Goal: Information Seeking & Learning: Learn about a topic

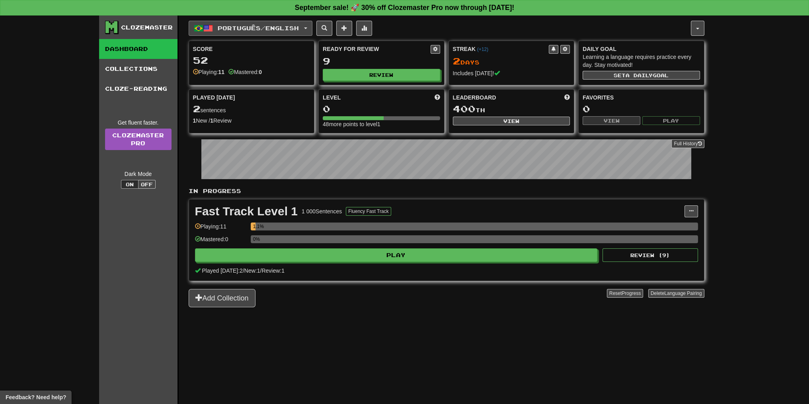
drag, startPoint x: 243, startPoint y: 29, endPoint x: 247, endPoint y: 47, distance: 18.6
click at [243, 28] on span "Português / English" at bounding box center [258, 28] width 81 height 7
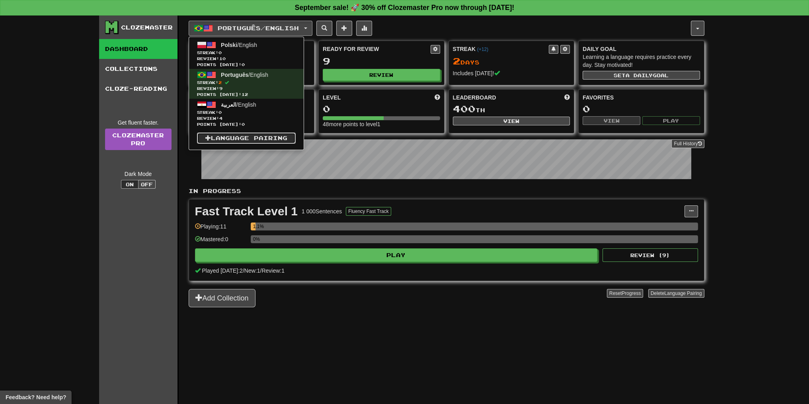
click at [243, 135] on link "Language Pairing" at bounding box center [246, 137] width 99 height 11
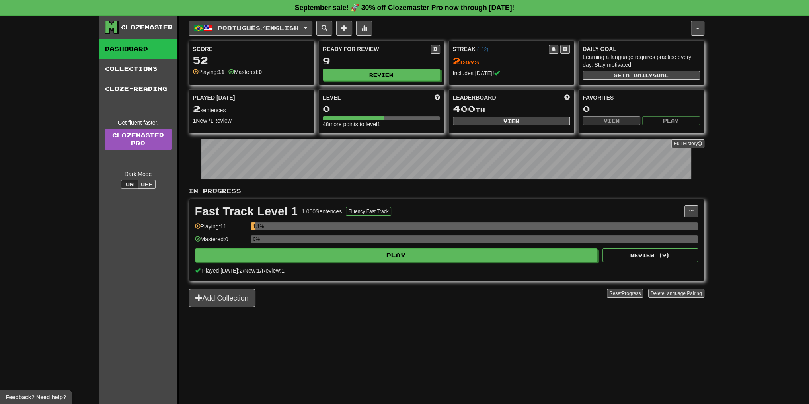
click at [265, 31] on button "Português / English" at bounding box center [251, 28] width 124 height 15
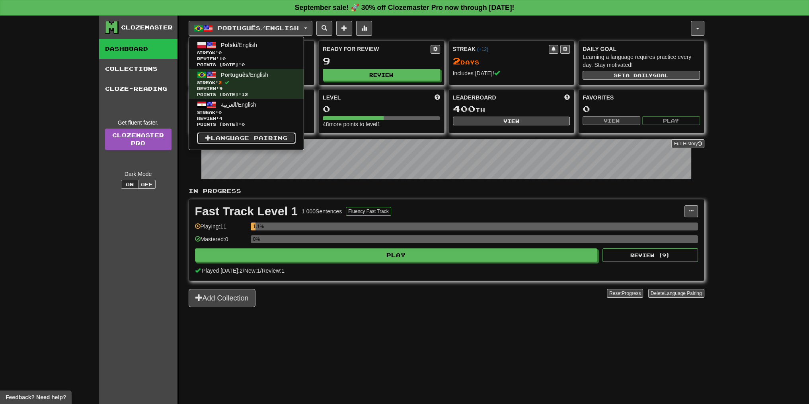
click at [247, 133] on link "Language Pairing" at bounding box center [246, 137] width 99 height 11
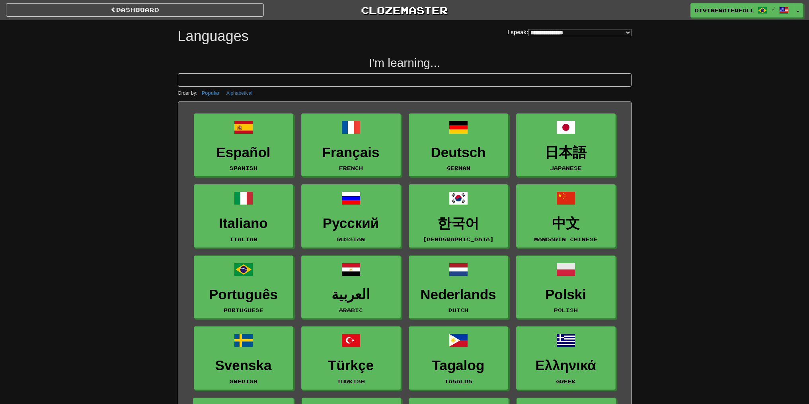
select select "*******"
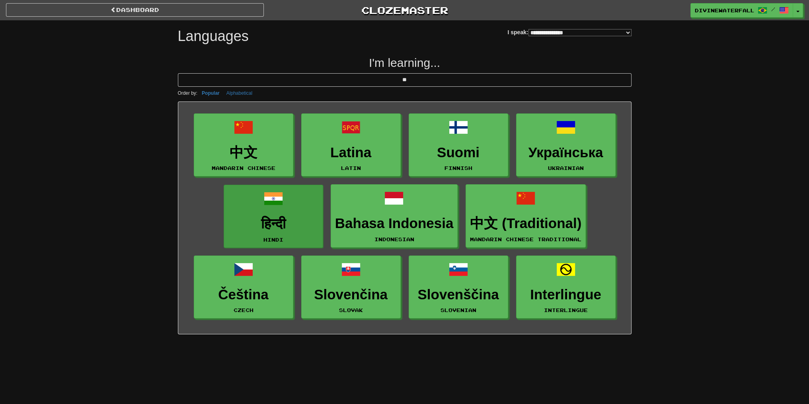
type input "**"
click at [293, 206] on link "हिन्दी Hindi" at bounding box center [273, 216] width 99 height 63
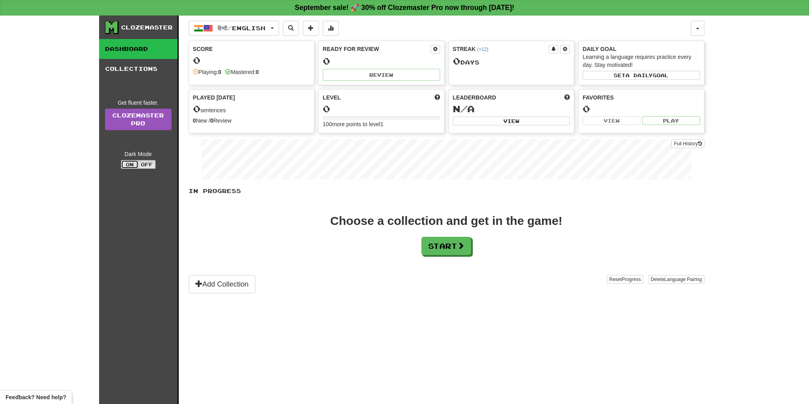
click at [127, 162] on button "On" at bounding box center [130, 164] width 18 height 9
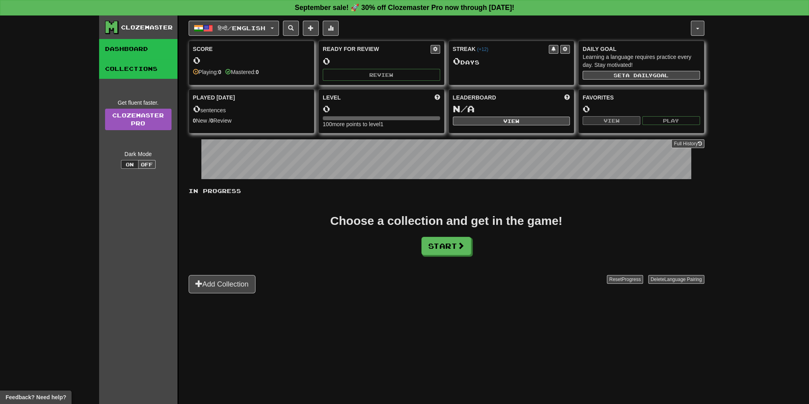
click at [148, 74] on link "Collections" at bounding box center [138, 69] width 78 height 20
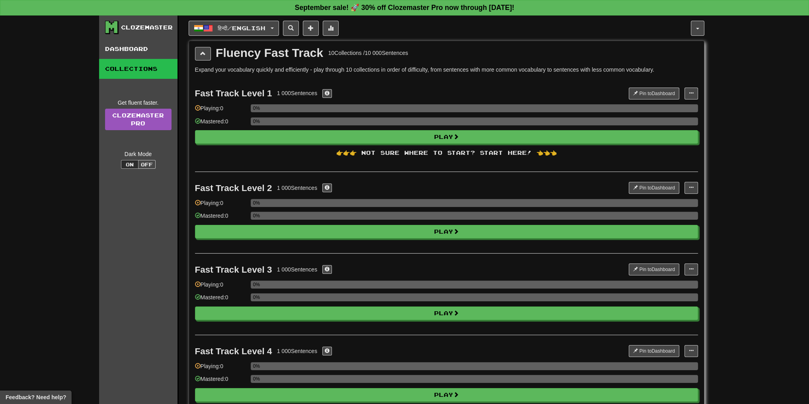
click at [481, 144] on div "Fast Track Level 1 1 000 Sentences Pin to Dashboard Pin to Dashboard Manage Sen…" at bounding box center [446, 125] width 503 height 94
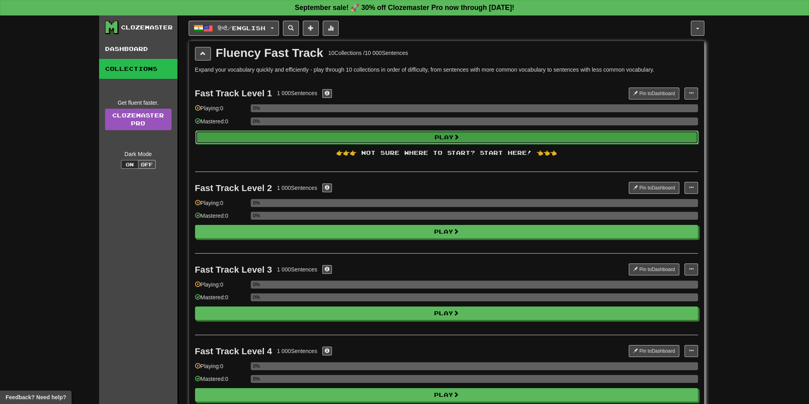
click at [375, 136] on button "Play" at bounding box center [446, 137] width 503 height 14
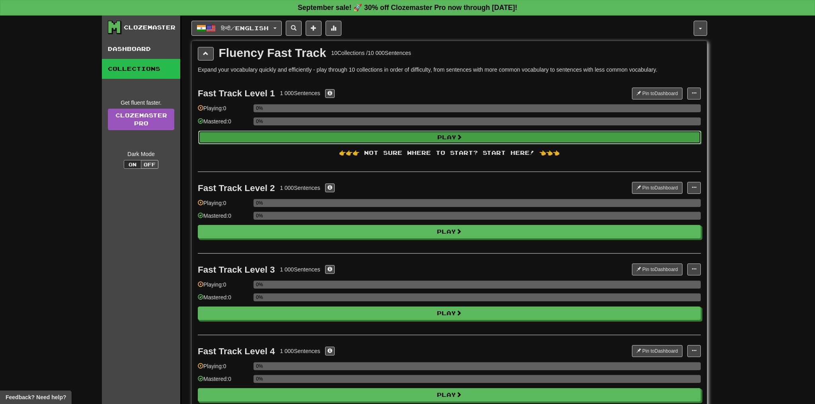
select select "**"
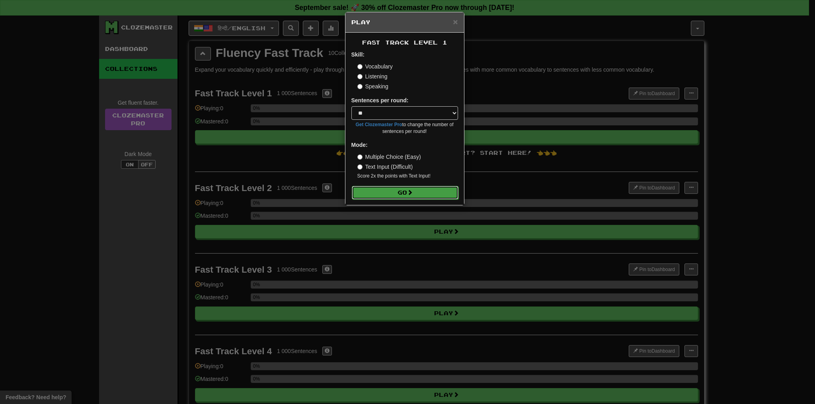
click at [407, 187] on button "Go" at bounding box center [405, 193] width 107 height 14
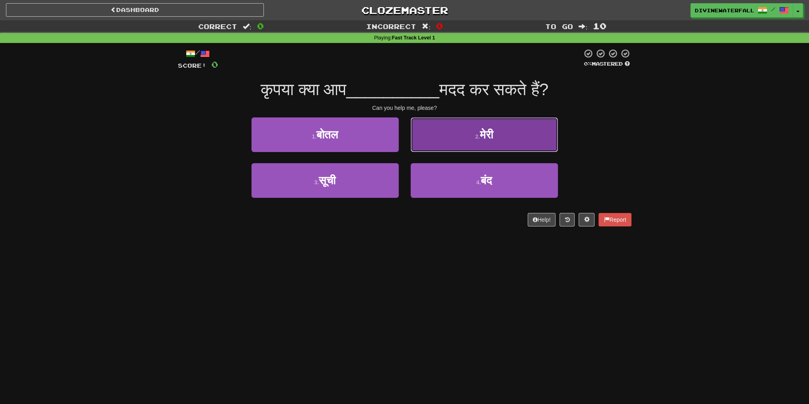
click at [477, 144] on button "2 . मेरी" at bounding box center [484, 134] width 147 height 35
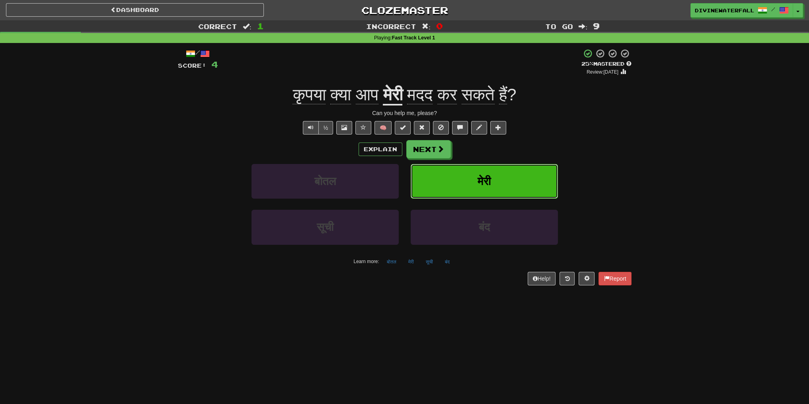
click at [473, 176] on button "मेरी" at bounding box center [484, 181] width 147 height 35
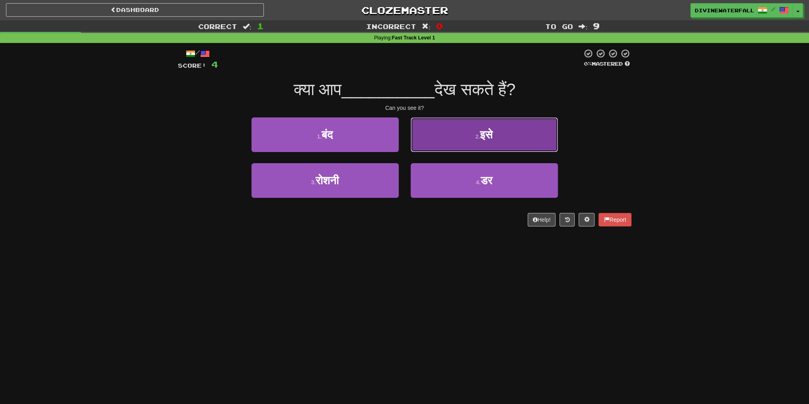
click at [475, 133] on small "2 ." at bounding box center [477, 136] width 5 height 6
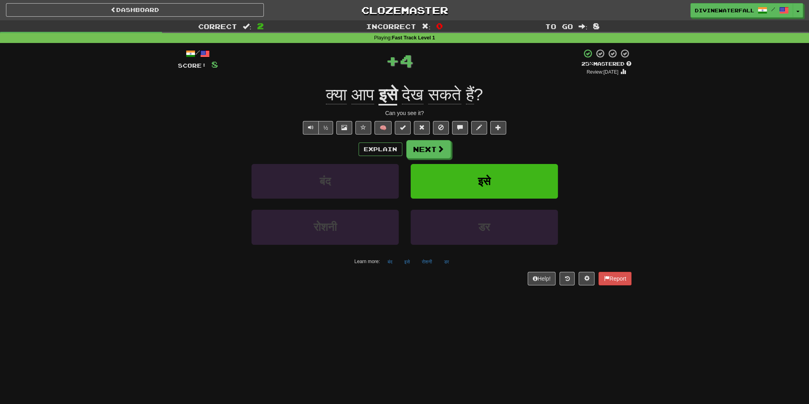
click at [390, 93] on u "इसे" at bounding box center [387, 95] width 19 height 20
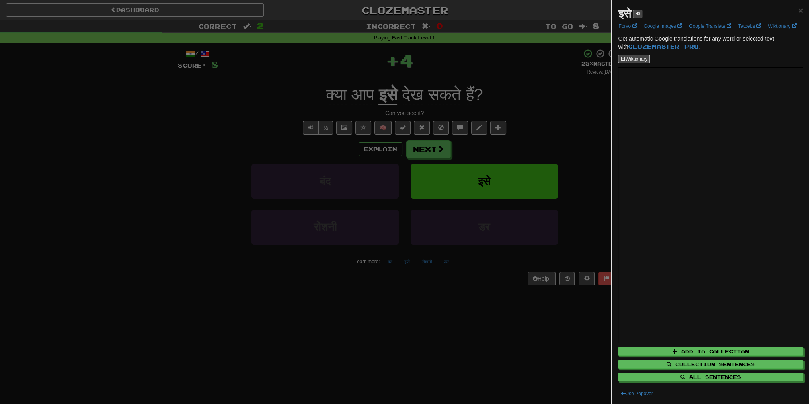
click at [495, 198] on div at bounding box center [404, 202] width 809 height 404
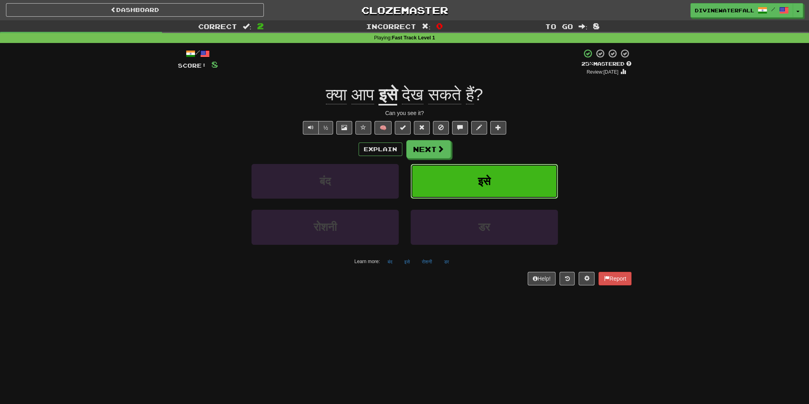
click at [506, 194] on button "इसे" at bounding box center [484, 181] width 147 height 35
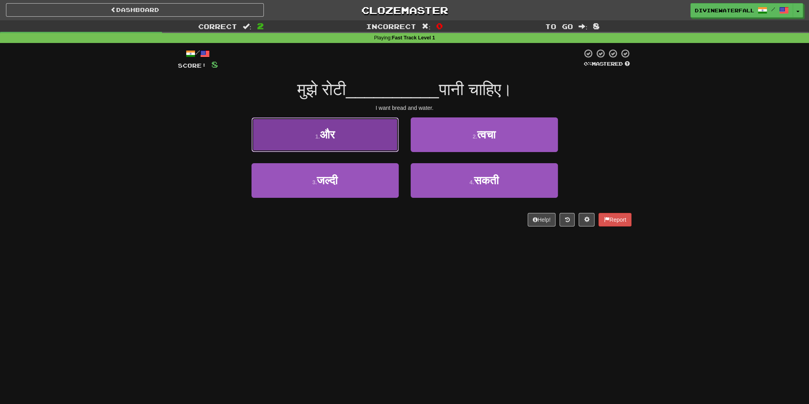
click at [332, 132] on span "और" at bounding box center [327, 135] width 15 height 12
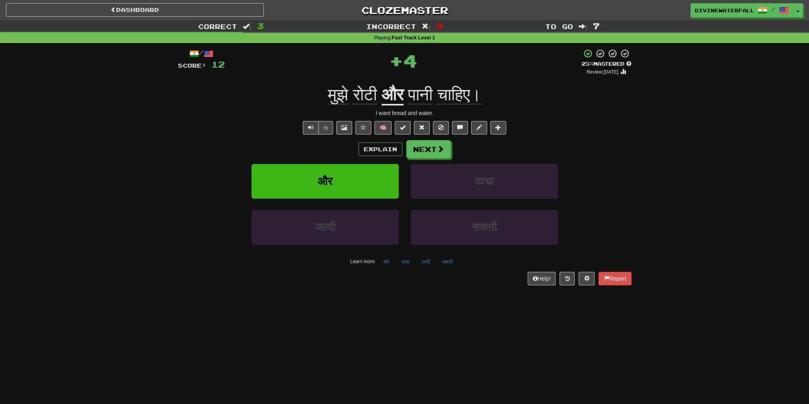
click at [386, 103] on u "और" at bounding box center [393, 95] width 22 height 20
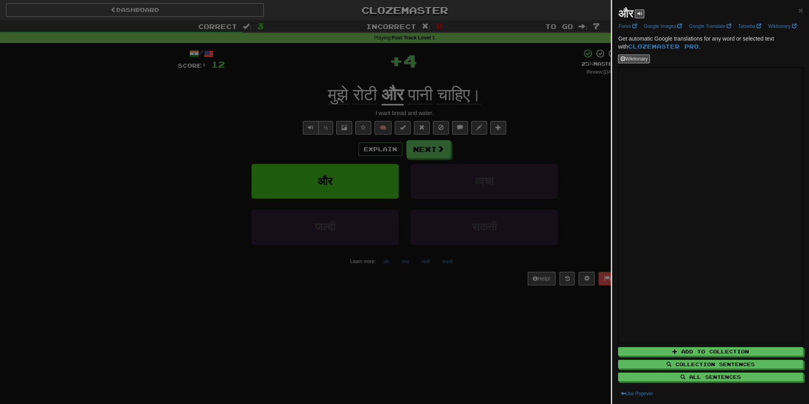
click at [384, 193] on div at bounding box center [404, 202] width 809 height 404
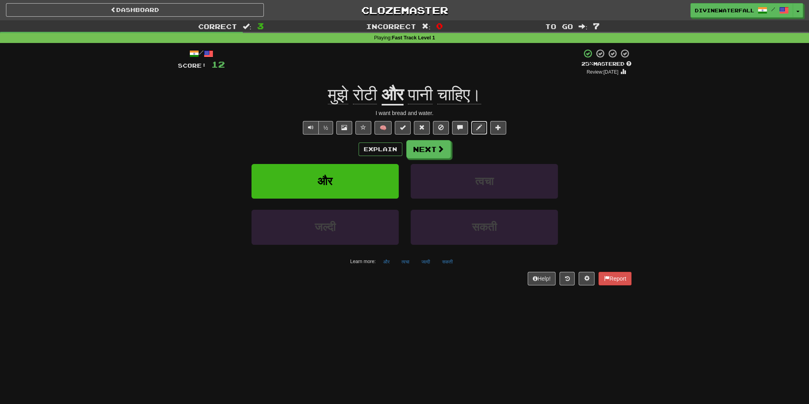
click at [473, 125] on button at bounding box center [479, 128] width 16 height 14
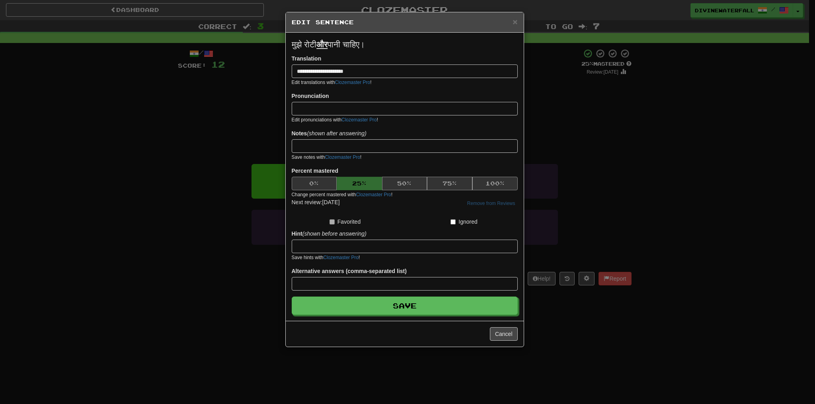
click at [597, 224] on div "**********" at bounding box center [407, 202] width 815 height 404
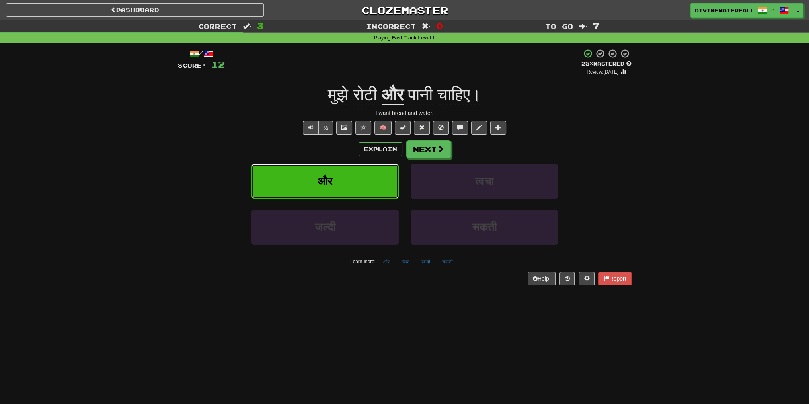
click at [374, 190] on button "और" at bounding box center [324, 181] width 147 height 35
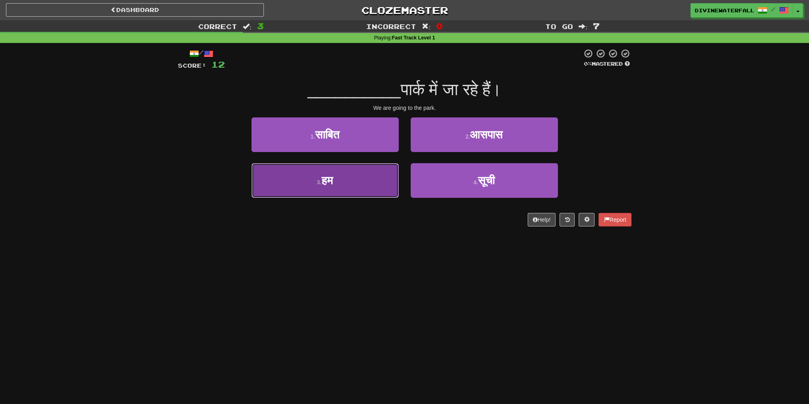
click at [349, 186] on button "3 . हम" at bounding box center [324, 180] width 147 height 35
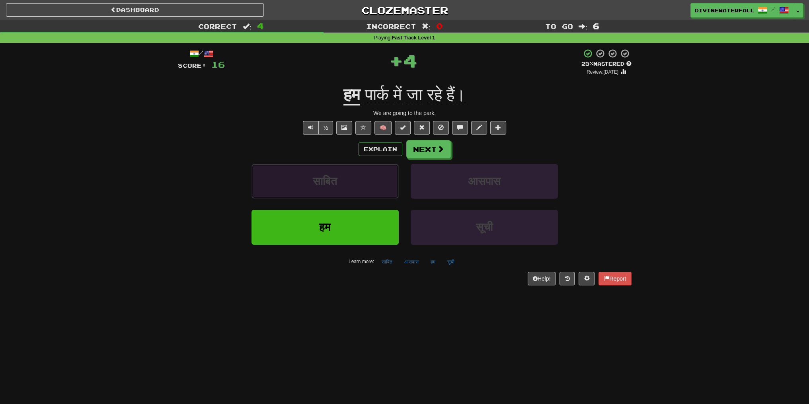
click at [345, 181] on button "साबित" at bounding box center [324, 181] width 147 height 35
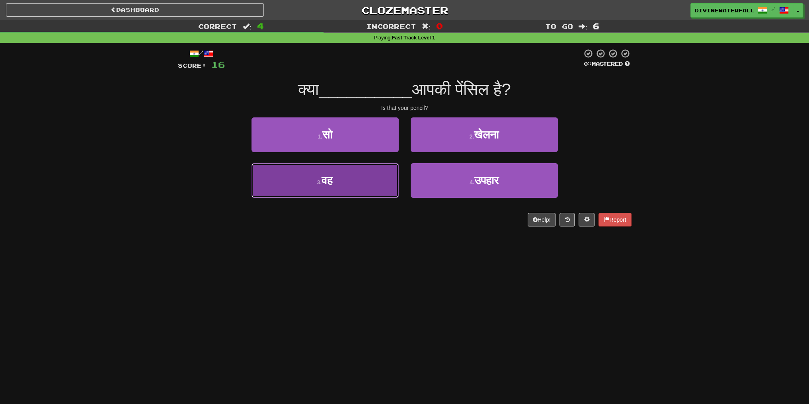
click at [346, 183] on button "3 . वह" at bounding box center [324, 180] width 147 height 35
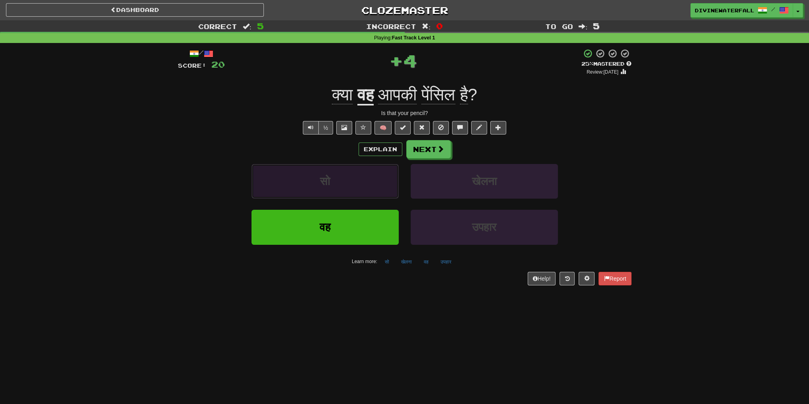
click at [333, 189] on button "सो" at bounding box center [324, 181] width 147 height 35
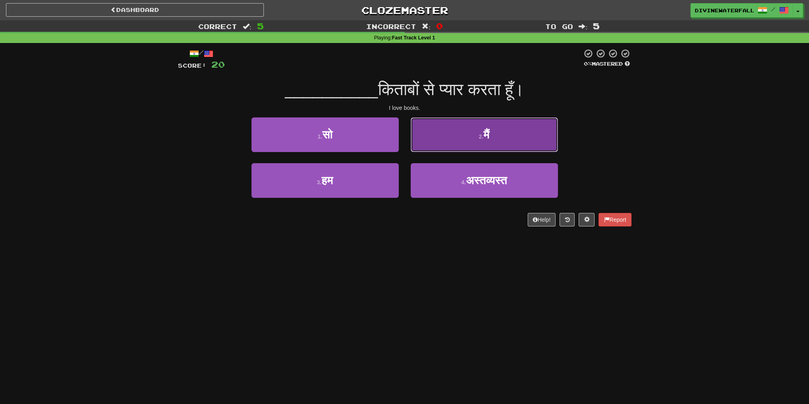
click at [477, 144] on button "2 . मैं" at bounding box center [484, 134] width 147 height 35
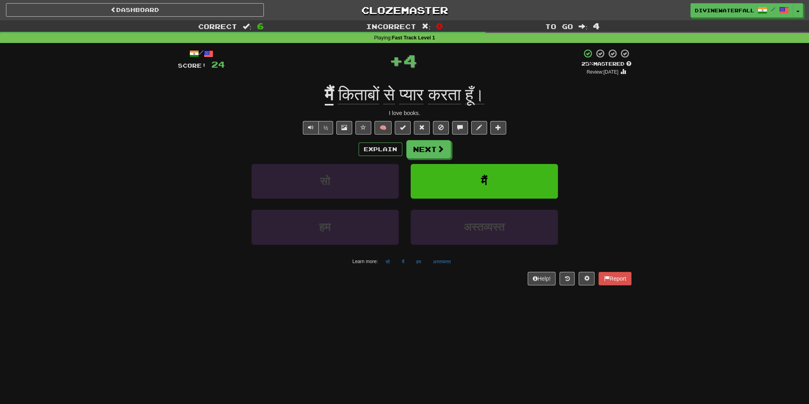
click at [325, 95] on u "मैं" at bounding box center [329, 95] width 9 height 20
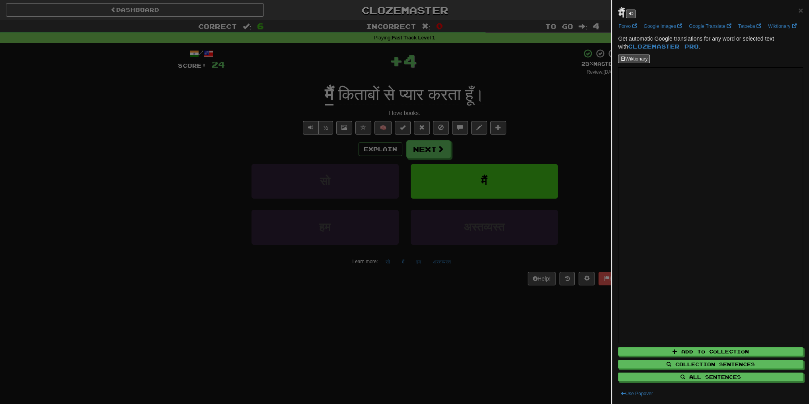
click at [380, 164] on div at bounding box center [404, 202] width 809 height 404
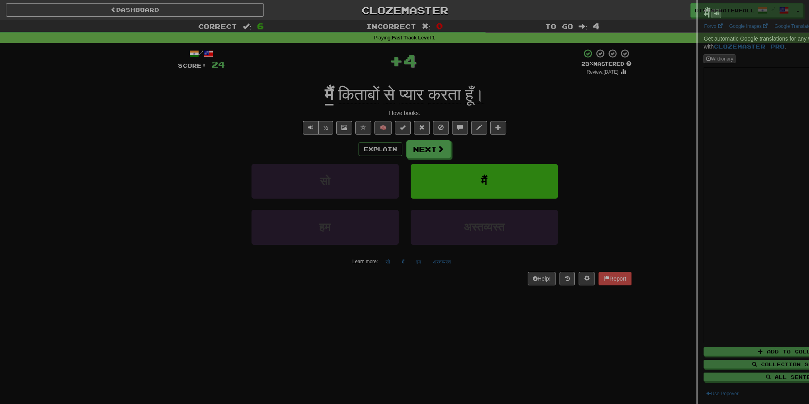
click at [372, 146] on div at bounding box center [404, 202] width 809 height 404
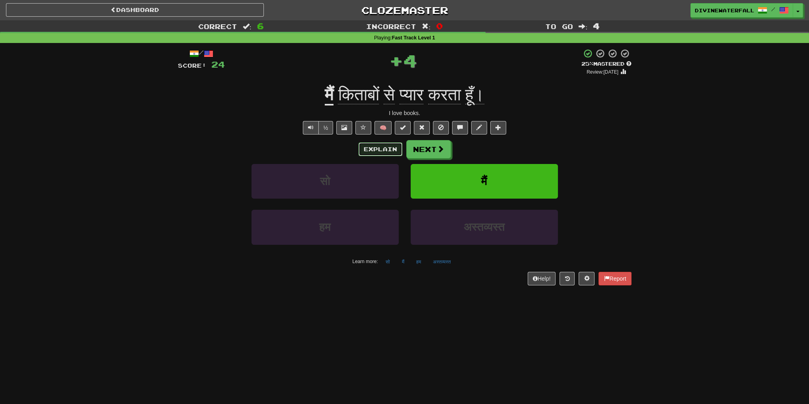
click at [372, 148] on button "Explain" at bounding box center [380, 149] width 44 height 14
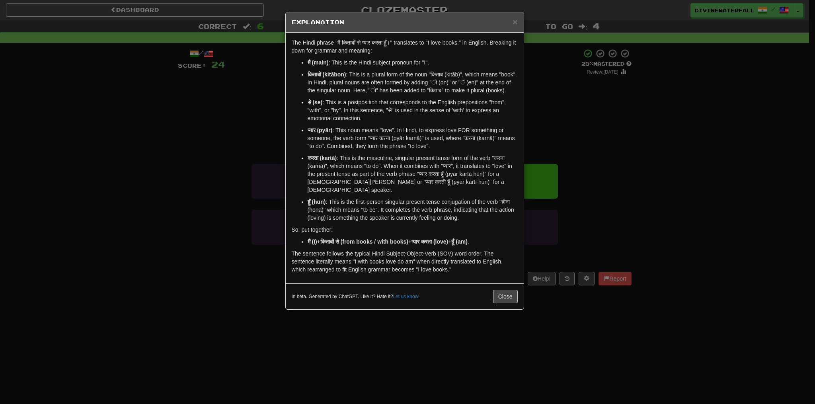
click at [562, 121] on div "× Explanation The Hindi phrase "मैं किताबों से प्यार करता हूँ।" translates to "…" at bounding box center [407, 202] width 815 height 404
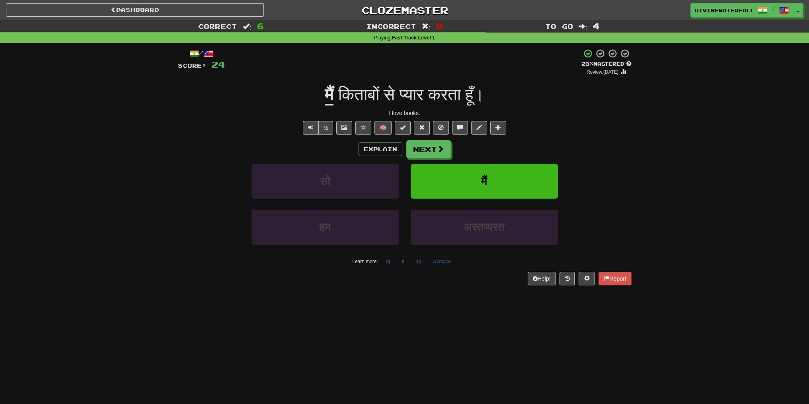
click at [333, 98] on span "किताबों से प्यार करता हूँ।" at bounding box center [408, 94] width 151 height 19
click at [325, 96] on u "मैं" at bounding box center [329, 95] width 9 height 20
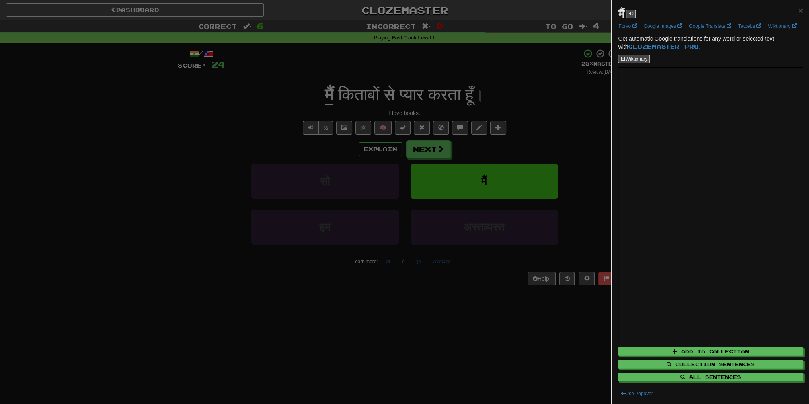
click at [450, 190] on div at bounding box center [404, 202] width 809 height 404
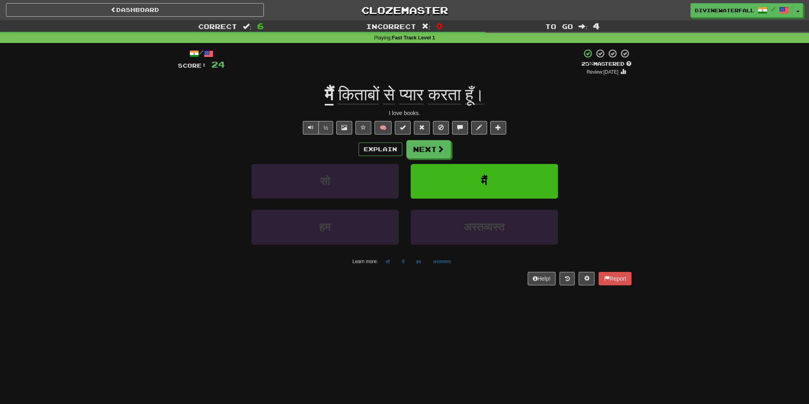
drag, startPoint x: 490, startPoint y: 92, endPoint x: 506, endPoint y: 99, distance: 16.9
click at [506, 99] on div "मैं किताबों से प्यार करता हूँ।" at bounding box center [405, 95] width 454 height 22
drag, startPoint x: 477, startPoint y: 98, endPoint x: 483, endPoint y: 98, distance: 6.8
click at [483, 98] on span "हूँ।" at bounding box center [474, 94] width 19 height 19
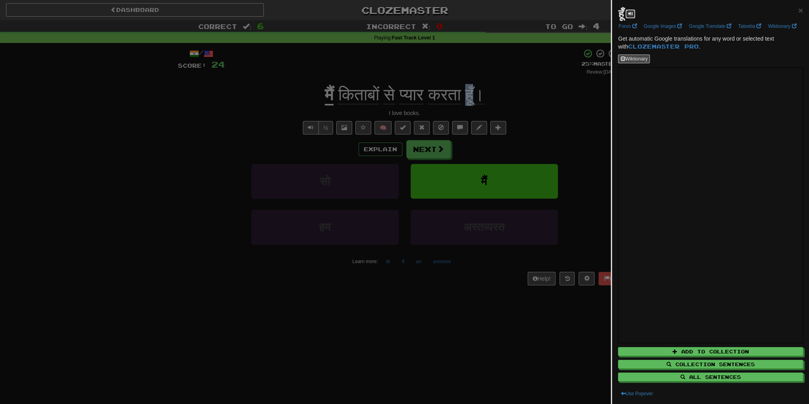
click at [629, 11] on span at bounding box center [630, 13] width 5 height 5
click at [500, 103] on div at bounding box center [404, 202] width 809 height 404
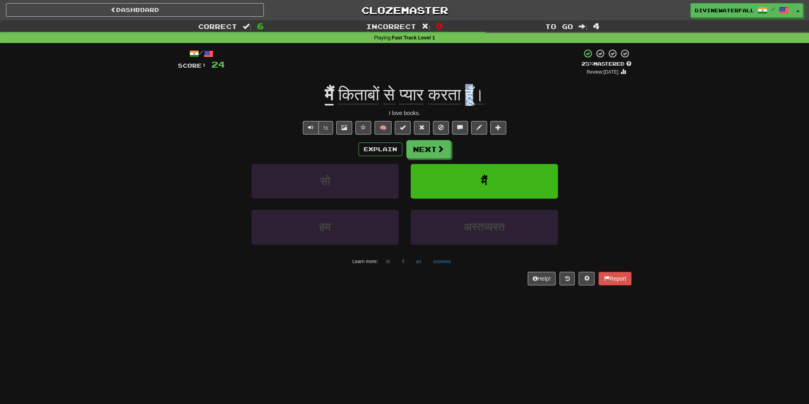
drag, startPoint x: 474, startPoint y: 97, endPoint x: 486, endPoint y: 99, distance: 11.7
click at [484, 99] on span "किताबों से प्यार करता हूँ।" at bounding box center [408, 94] width 151 height 19
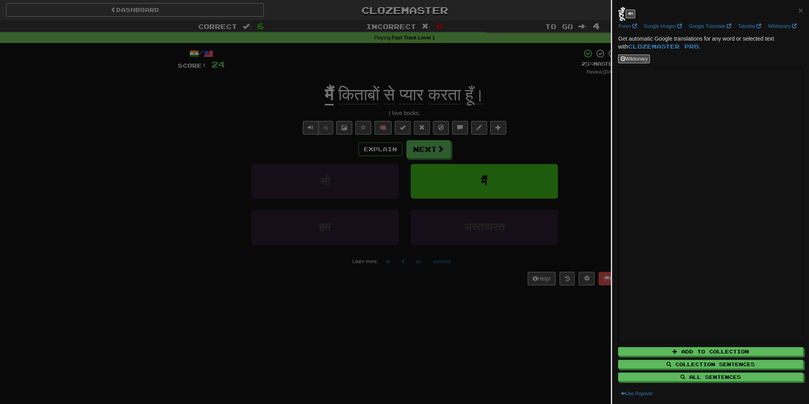
click at [449, 163] on div at bounding box center [404, 202] width 809 height 404
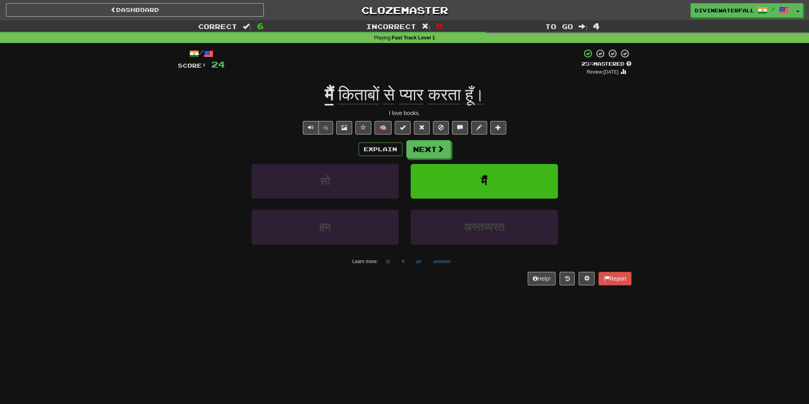
click at [325, 95] on u "मैं" at bounding box center [329, 95] width 9 height 20
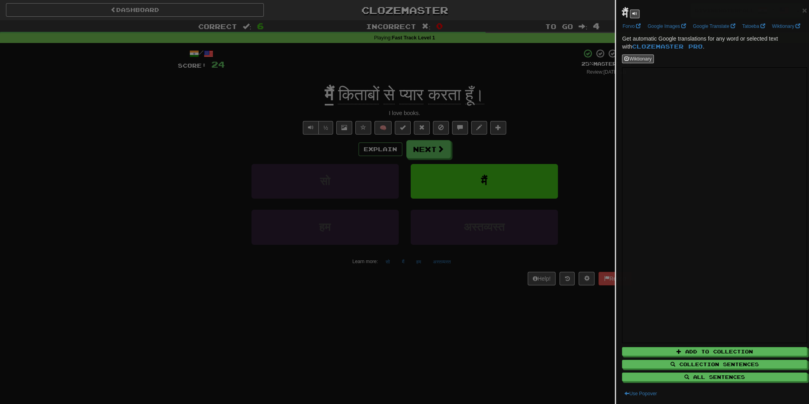
click at [297, 142] on div at bounding box center [404, 202] width 809 height 404
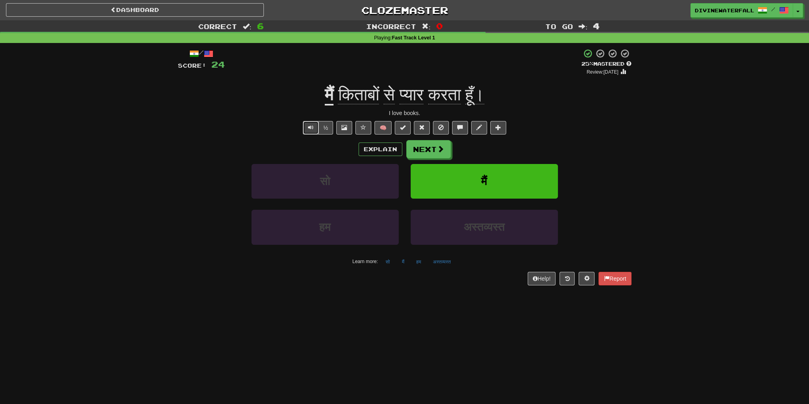
click at [310, 129] on span "Text-to-speech controls" at bounding box center [311, 128] width 6 height 6
click at [484, 184] on span "मैं" at bounding box center [484, 181] width 6 height 12
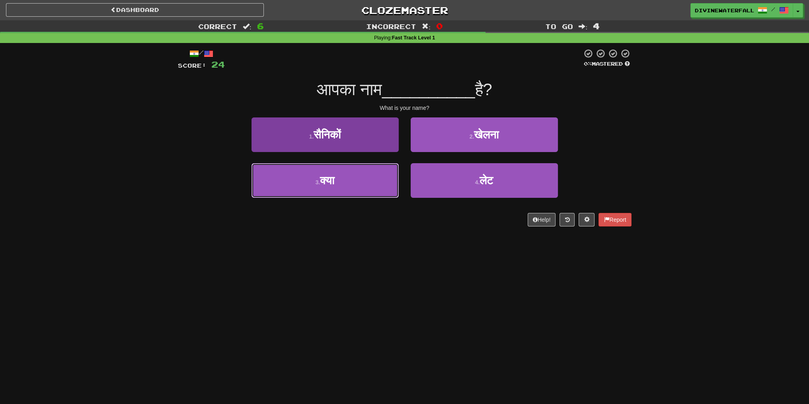
click at [356, 176] on button "3 . क्या" at bounding box center [324, 180] width 147 height 35
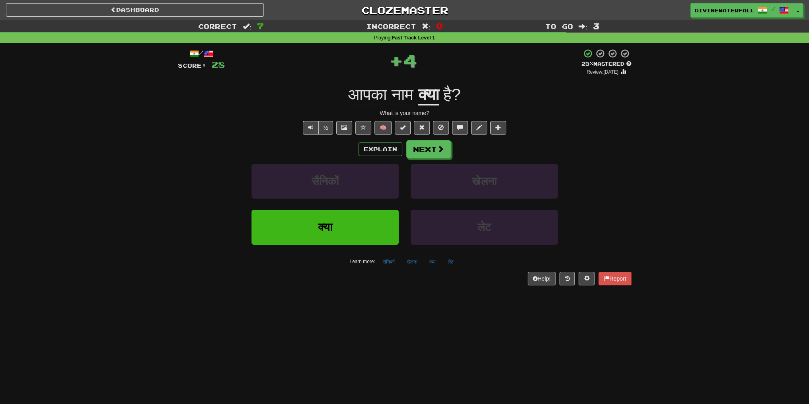
click at [382, 142] on div "Explain Next" at bounding box center [405, 149] width 454 height 18
click at [384, 146] on button "Explain" at bounding box center [380, 149] width 44 height 14
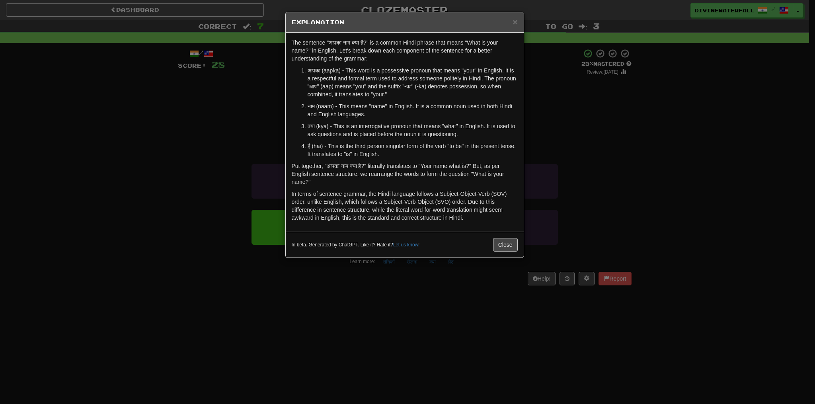
click at [390, 108] on p "नाम (naam) - This means "name" in English. It is a common noun used in both Hin…" at bounding box center [413, 110] width 210 height 16
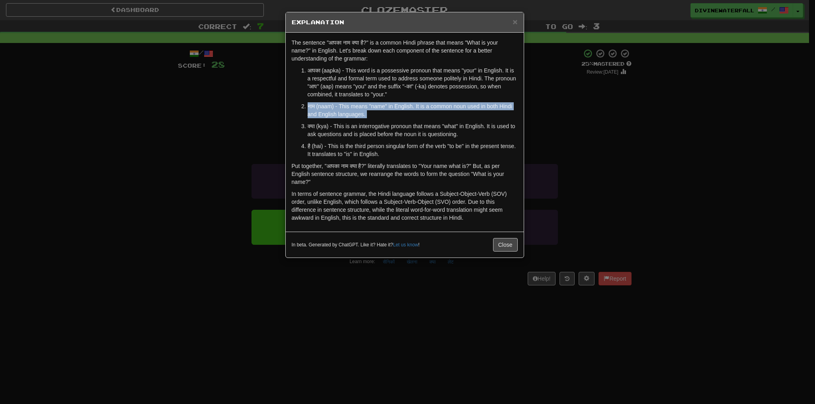
click at [390, 108] on p "नाम (naam) - This means "name" in English. It is a common noun used in both Hin…" at bounding box center [413, 110] width 210 height 16
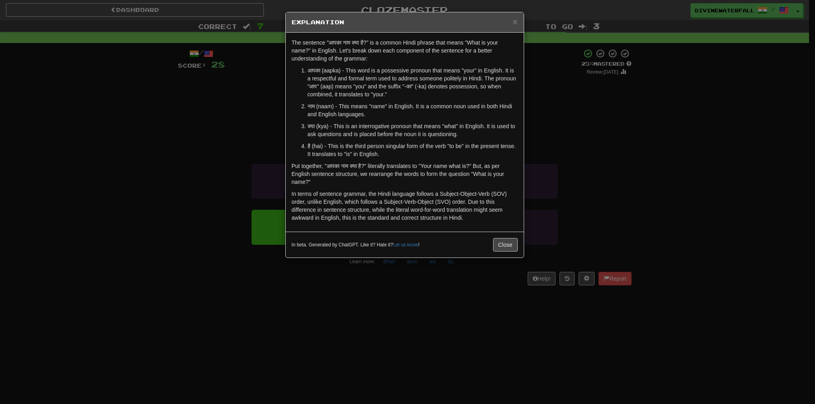
click at [628, 149] on div "× Explanation The sentence "आपका नाम क्या है?" is a common Hindi phrase that me…" at bounding box center [407, 202] width 815 height 404
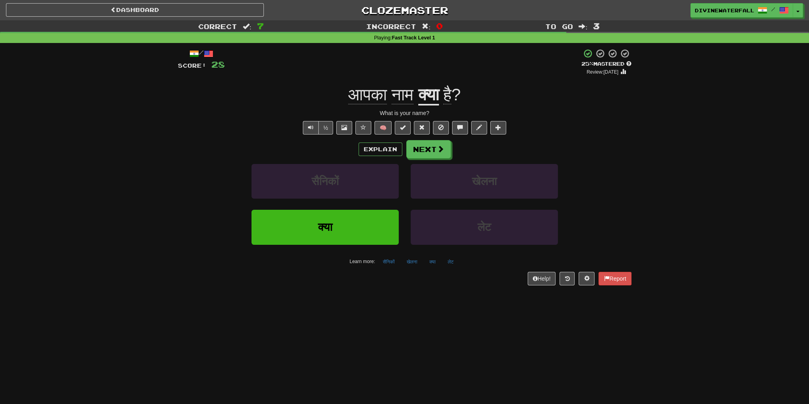
click at [393, 97] on span "नाम" at bounding box center [402, 94] width 22 height 19
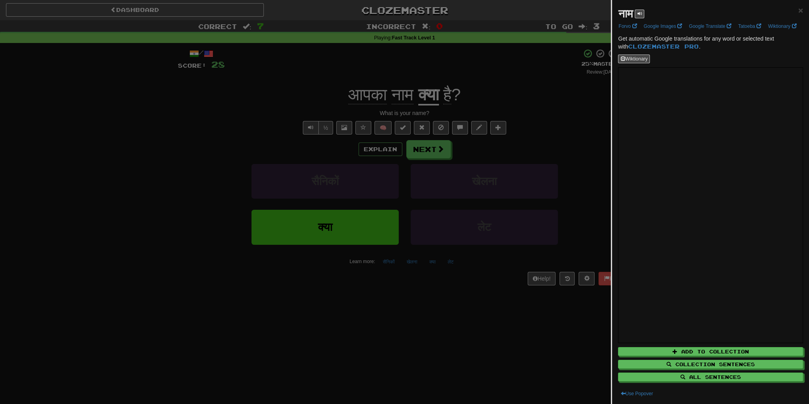
click at [486, 124] on div at bounding box center [404, 202] width 809 height 404
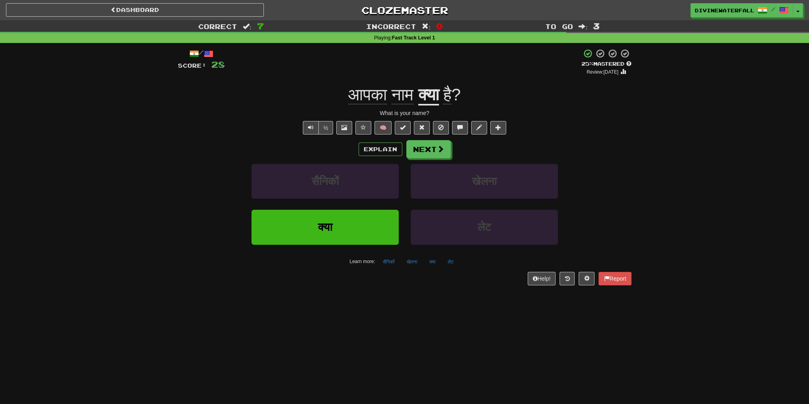
click at [403, 99] on span "नाम" at bounding box center [402, 94] width 22 height 19
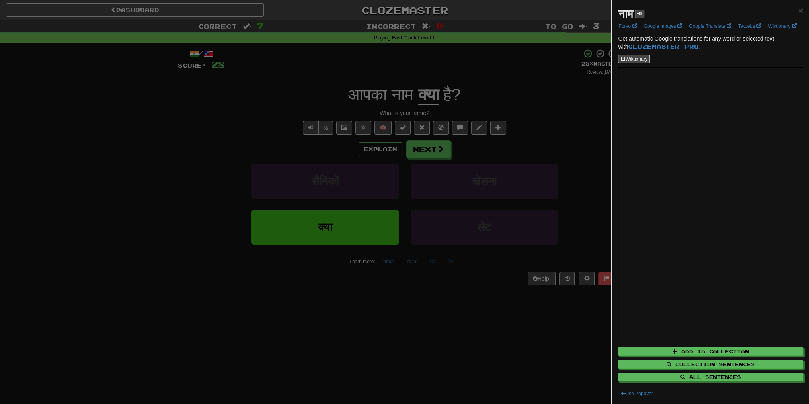
click at [358, 99] on div at bounding box center [404, 202] width 809 height 404
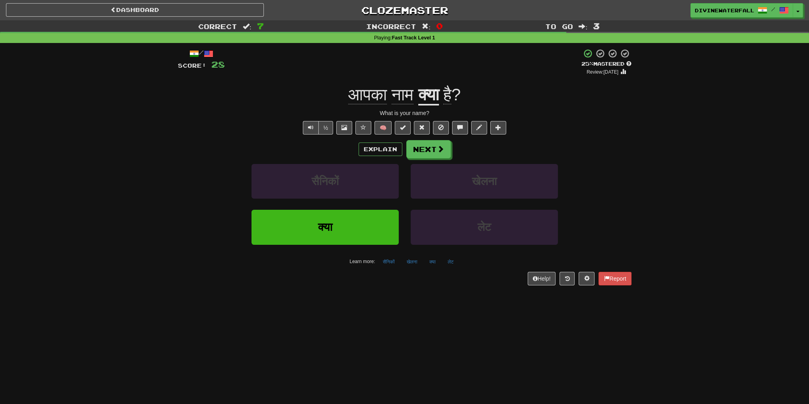
click at [348, 95] on span "आपका" at bounding box center [367, 94] width 39 height 19
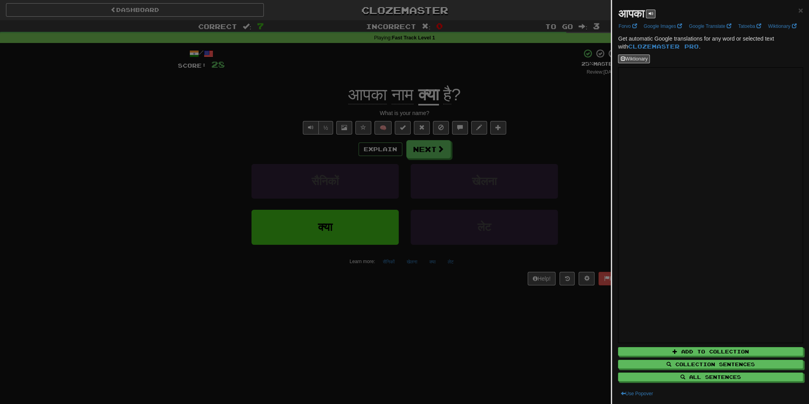
click at [384, 76] on div at bounding box center [404, 202] width 809 height 404
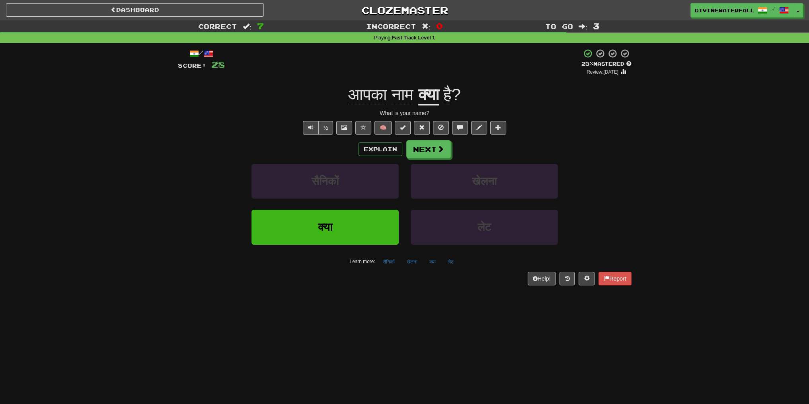
drag, startPoint x: 336, startPoint y: 92, endPoint x: 344, endPoint y: 95, distance: 8.6
click at [346, 95] on div "आपका नाम क्या है ?" at bounding box center [405, 95] width 454 height 22
drag, startPoint x: 348, startPoint y: 97, endPoint x: 354, endPoint y: 97, distance: 6.4
click at [354, 97] on span "आपका" at bounding box center [367, 94] width 39 height 19
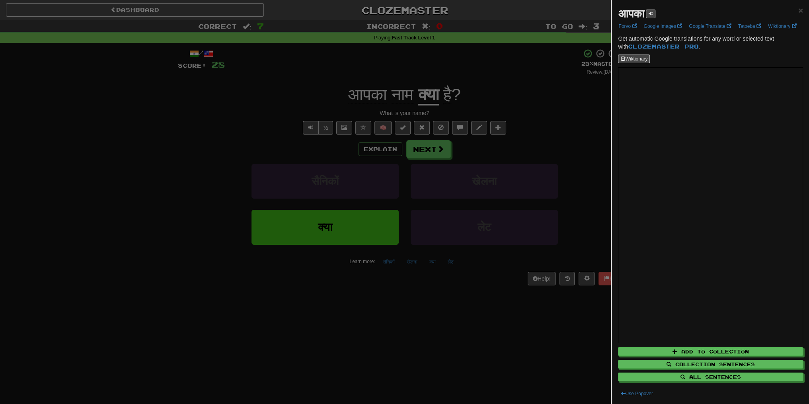
click at [476, 122] on div at bounding box center [404, 202] width 809 height 404
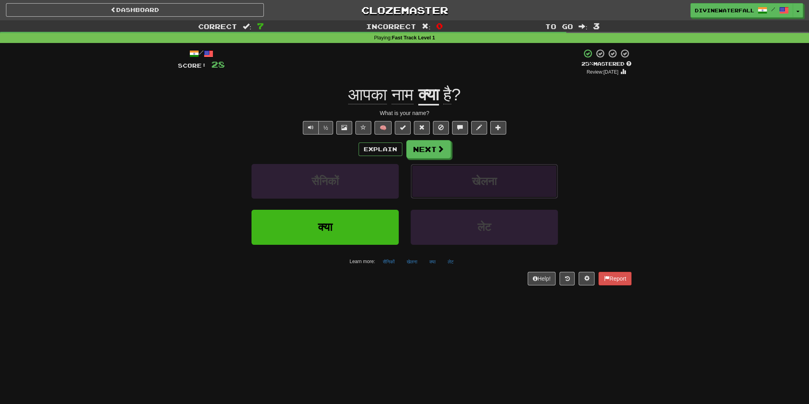
click at [485, 180] on span "खेलना" at bounding box center [484, 181] width 25 height 12
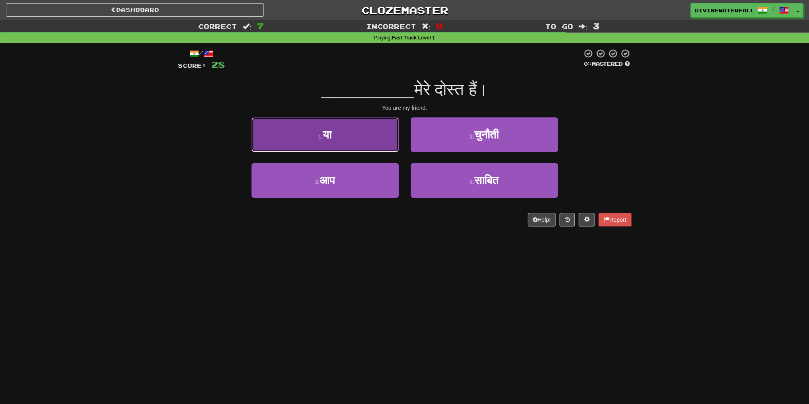
click at [362, 142] on button "1 . या" at bounding box center [324, 134] width 147 height 35
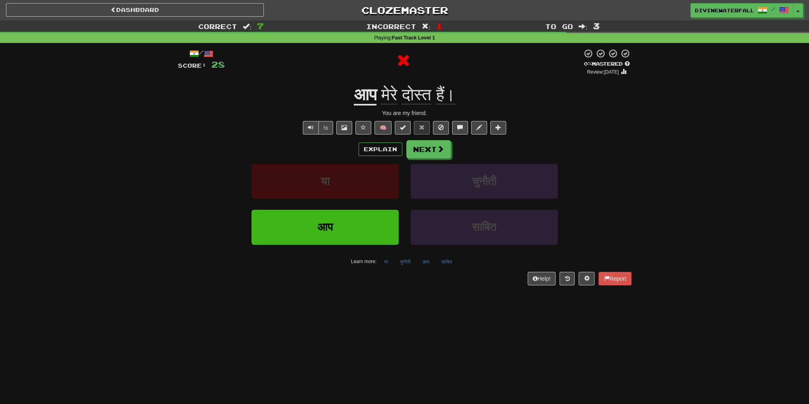
click at [390, 159] on div "Explain Next या चुनौती आप साबित Learn more: या चुनौती आप साबित" at bounding box center [405, 204] width 454 height 128
click at [386, 150] on button "Explain" at bounding box center [380, 149] width 44 height 14
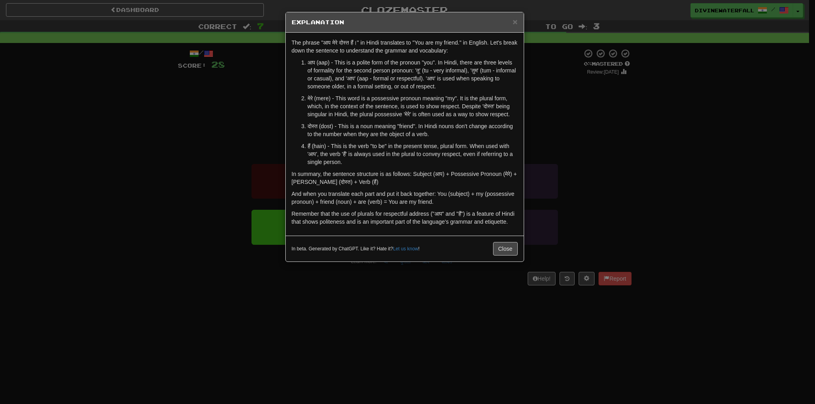
click at [591, 90] on div "× Explanation The phrase "आप मेरे दोस्त हैं।" in Hindi translates to "You are m…" at bounding box center [407, 202] width 815 height 404
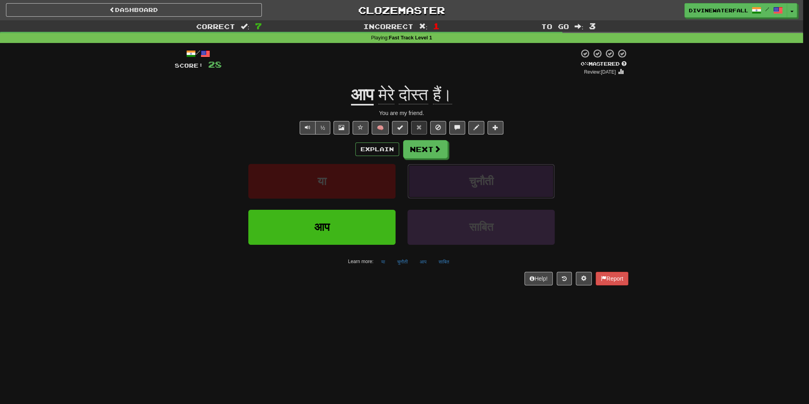
click at [481, 190] on button "चुनौती" at bounding box center [480, 181] width 147 height 35
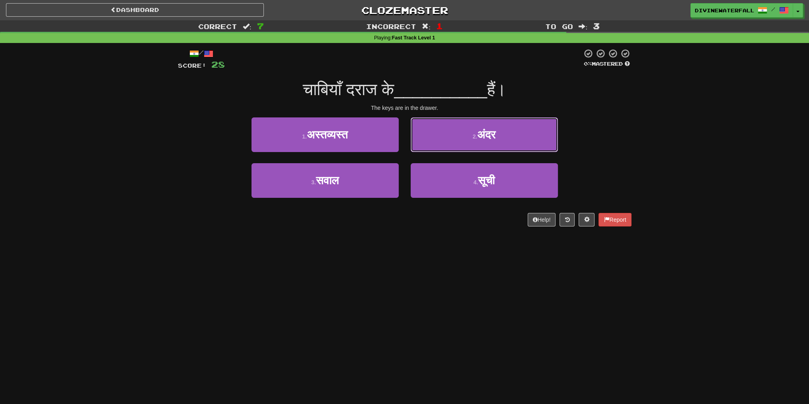
click at [484, 133] on span "अंदर" at bounding box center [486, 135] width 18 height 12
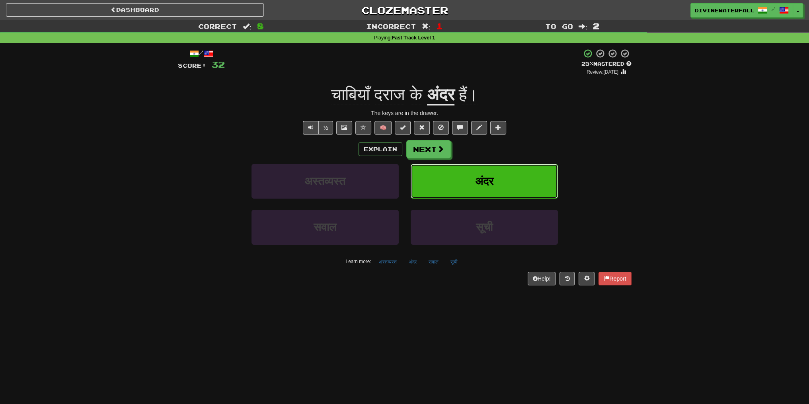
click at [477, 179] on span "अंदर" at bounding box center [484, 181] width 18 height 12
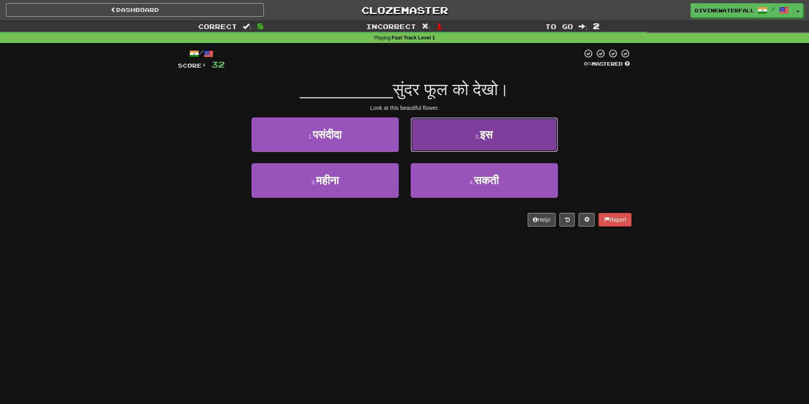
click at [468, 143] on button "2 . इस" at bounding box center [484, 134] width 147 height 35
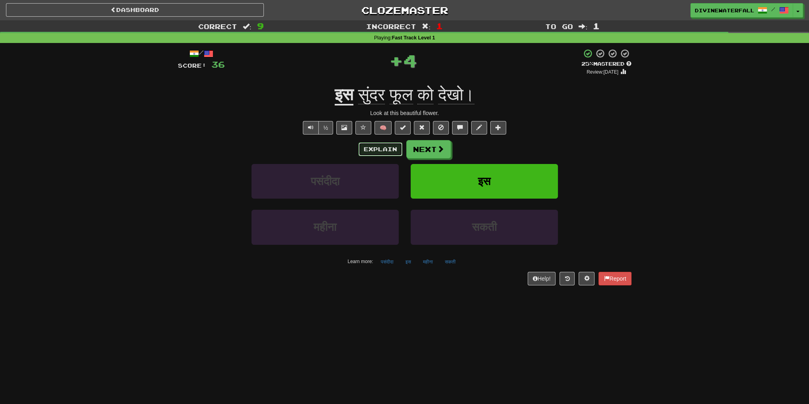
click at [382, 148] on button "Explain" at bounding box center [380, 149] width 44 height 14
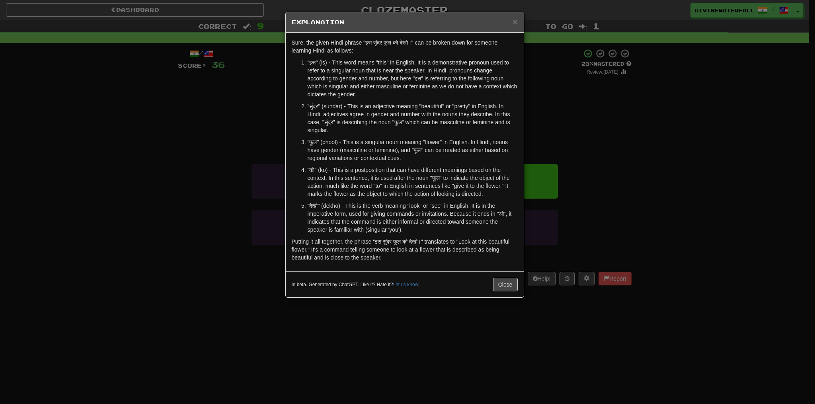
click at [560, 173] on div "× Explanation Sure, the given Hindi phrase "इस सुंदर फूल को देखो।" can be broke…" at bounding box center [407, 202] width 815 height 404
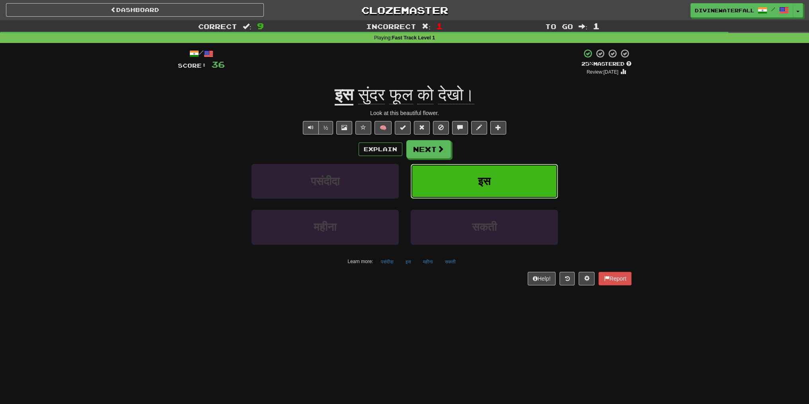
click at [520, 175] on button "इस" at bounding box center [484, 181] width 147 height 35
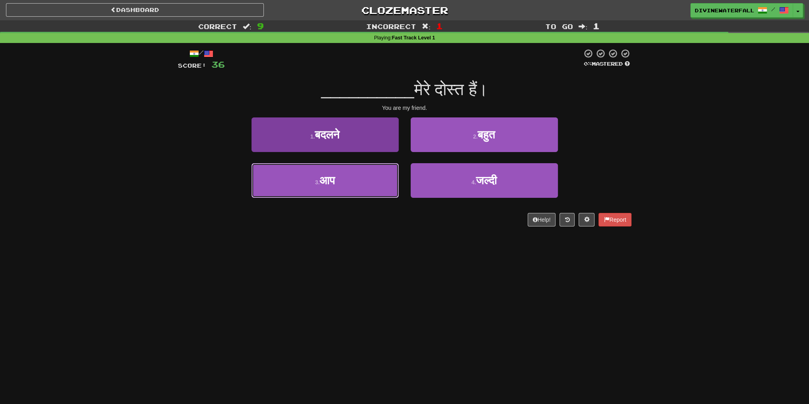
click at [376, 173] on button "3 . आप" at bounding box center [324, 180] width 147 height 35
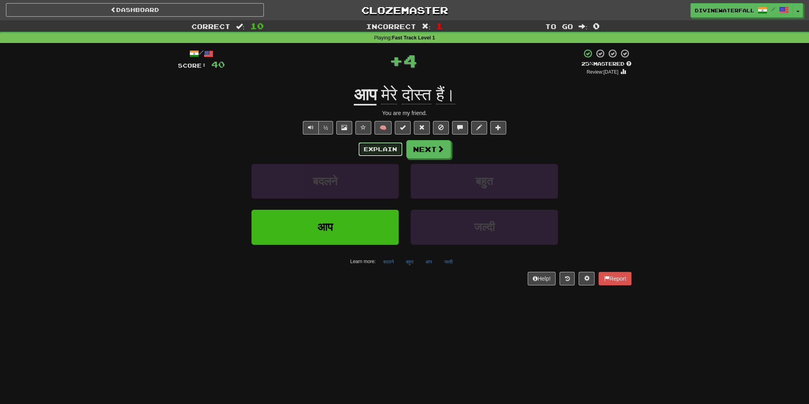
click at [378, 143] on button "Explain" at bounding box center [380, 149] width 44 height 14
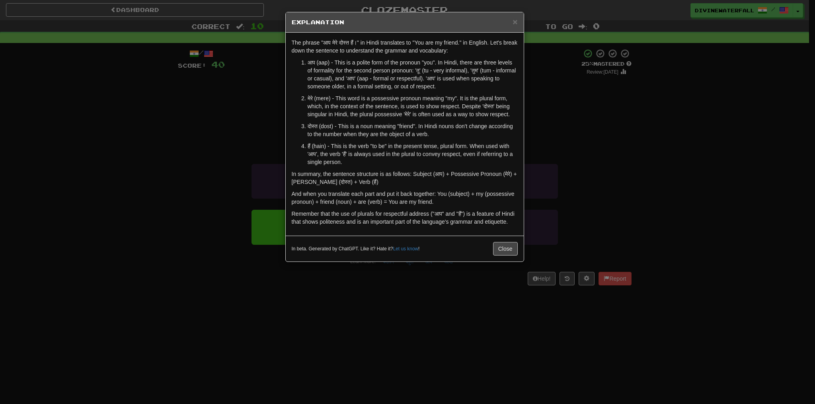
click at [325, 97] on p "मेरे (mere) - This word is a possessive pronoun meaning "my". It is the plural …" at bounding box center [413, 106] width 210 height 24
click at [597, 164] on div "× Explanation The phrase "आप मेरे दोस्त हैं।" in Hindi translates to "You are m…" at bounding box center [407, 202] width 815 height 404
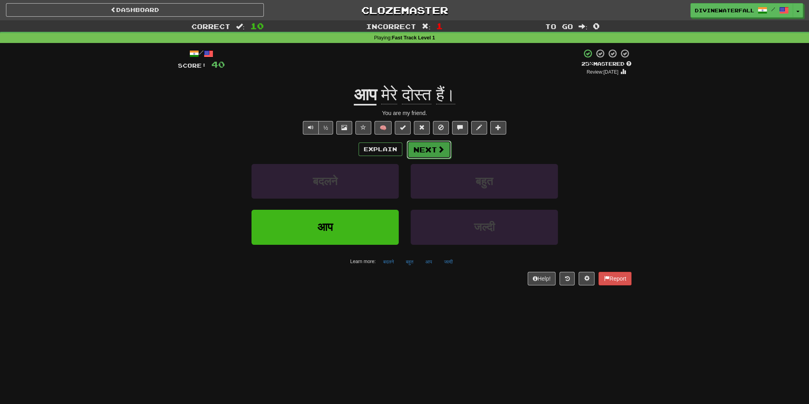
click at [430, 154] on button "Next" at bounding box center [429, 149] width 45 height 18
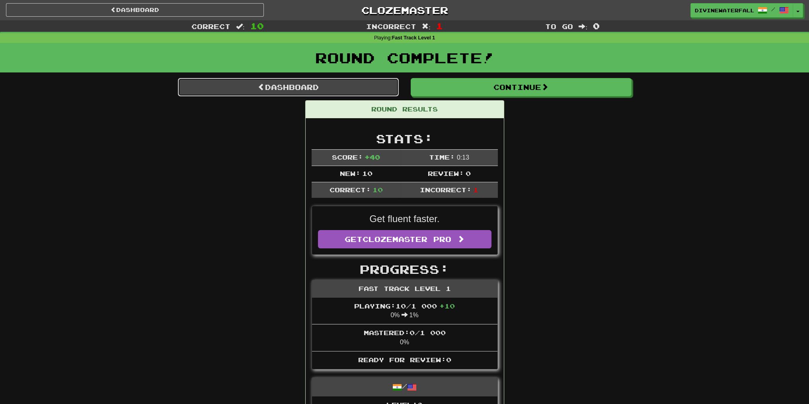
click at [329, 86] on link "Dashboard" at bounding box center [288, 87] width 221 height 18
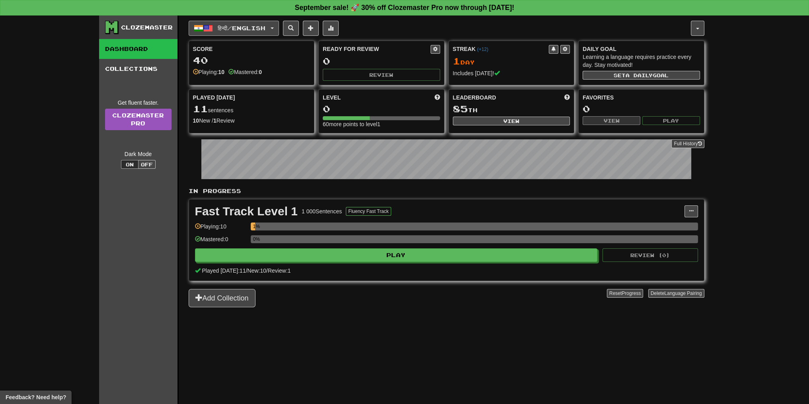
click at [235, 34] on button "हिन्दी / English" at bounding box center [234, 28] width 90 height 15
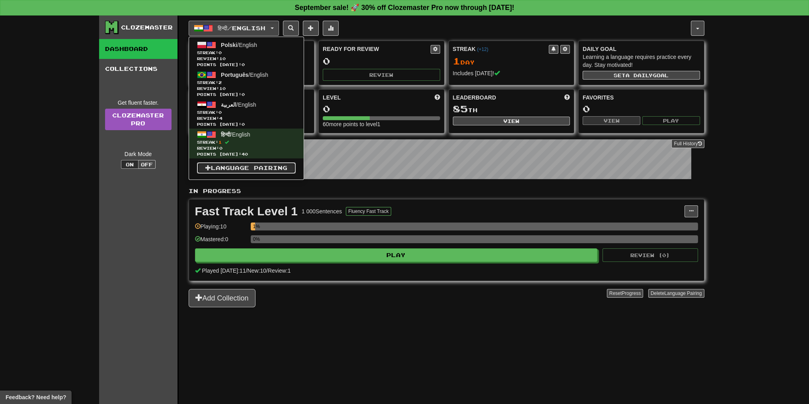
click at [236, 172] on link "Language Pairing" at bounding box center [246, 167] width 99 height 11
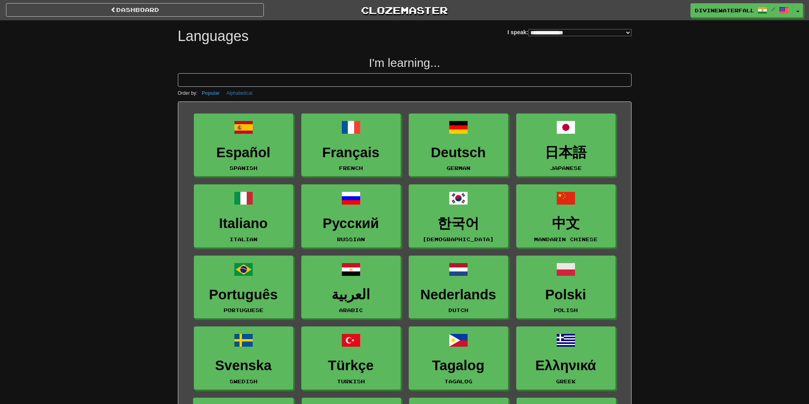
select select "*******"
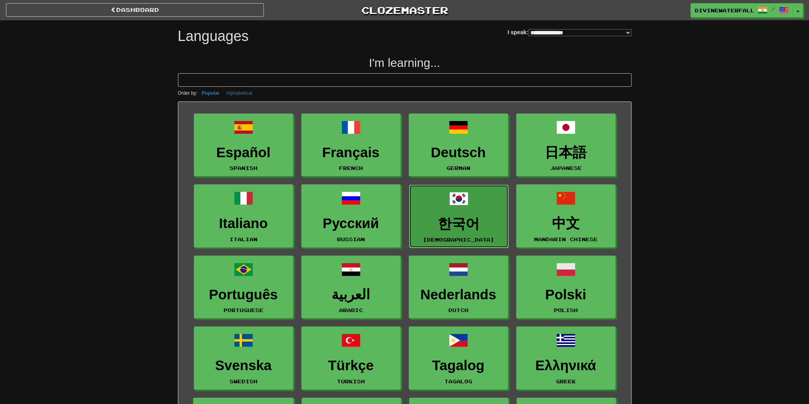
click at [453, 220] on h3 "한국어" at bounding box center [458, 224] width 91 height 16
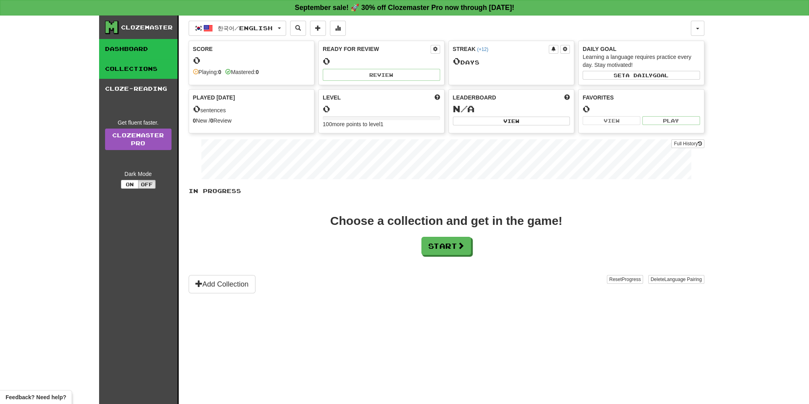
click at [134, 66] on link "Collections" at bounding box center [138, 69] width 78 height 20
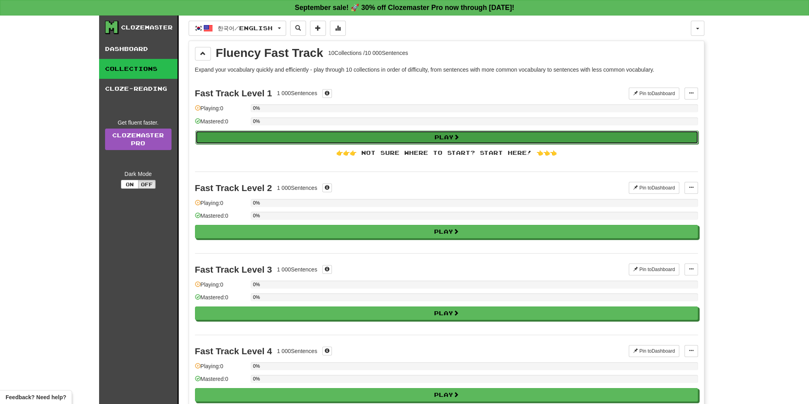
click at [366, 131] on button "Play" at bounding box center [446, 137] width 503 height 14
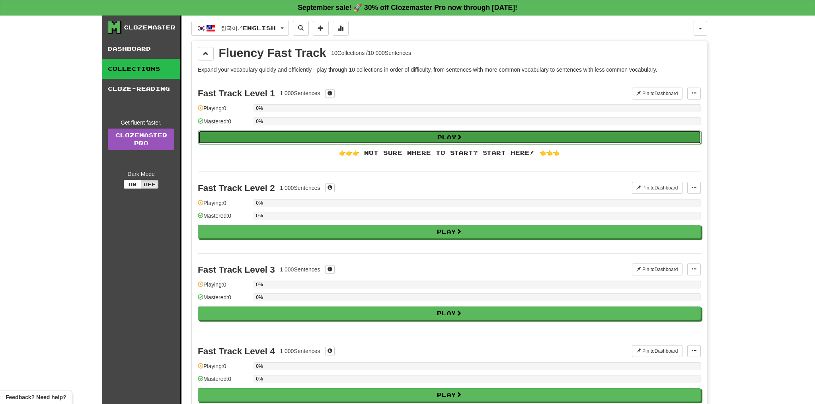
select select "**"
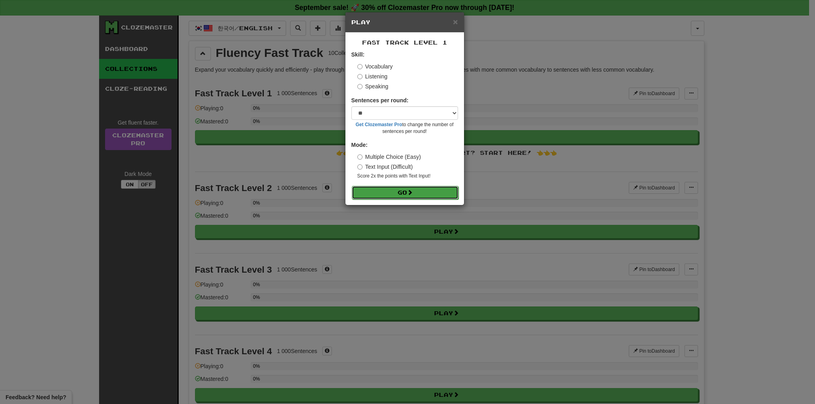
click at [428, 195] on button "Go" at bounding box center [405, 193] width 107 height 14
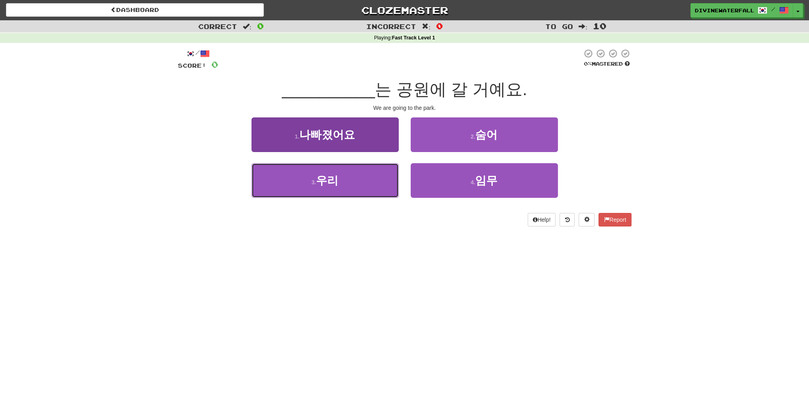
click at [336, 184] on span "우리" at bounding box center [327, 180] width 22 height 12
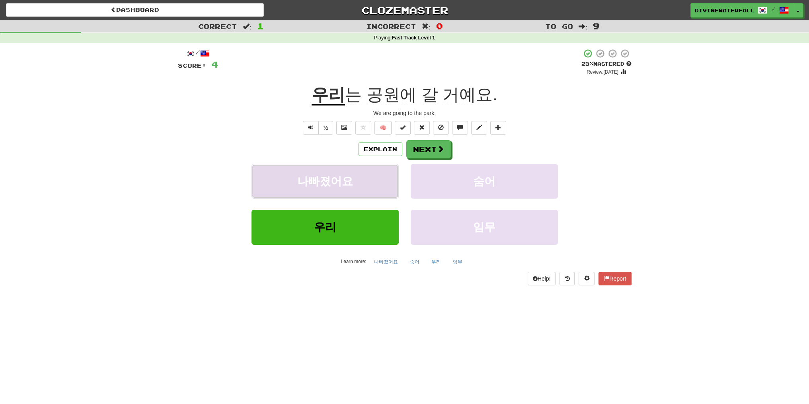
click at [374, 187] on button "나빠졌어요" at bounding box center [324, 181] width 147 height 35
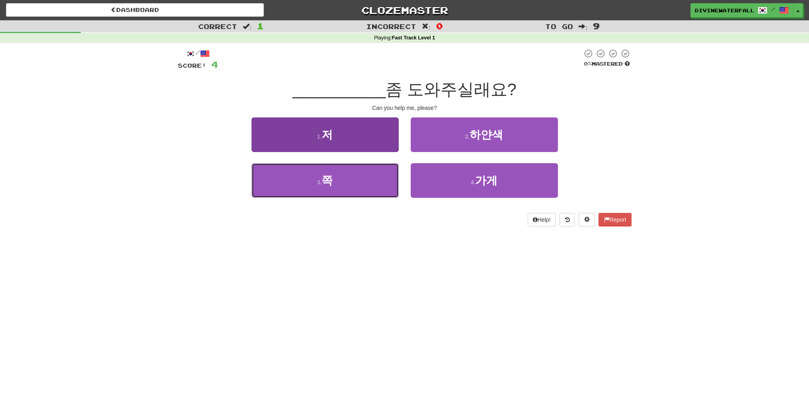
click at [355, 184] on button "3 . 쪽" at bounding box center [324, 180] width 147 height 35
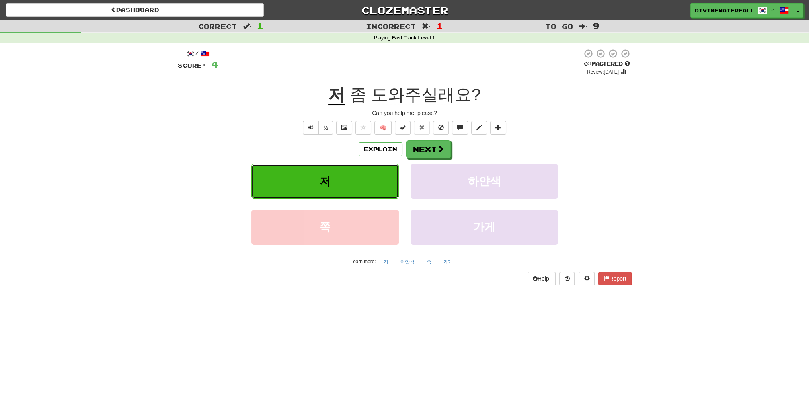
click at [339, 191] on button "저" at bounding box center [324, 181] width 147 height 35
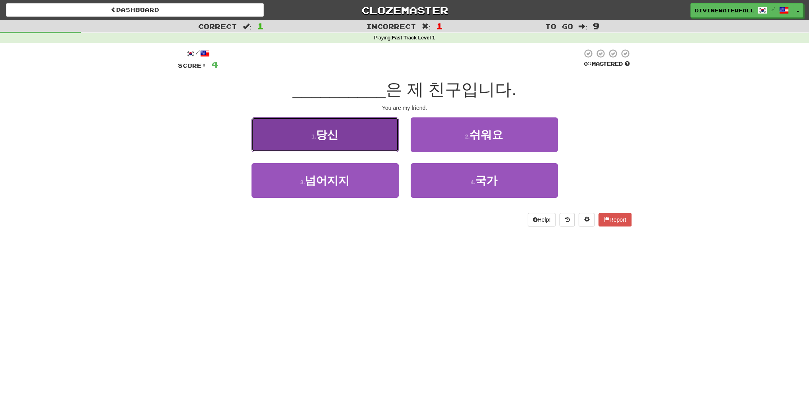
click at [332, 144] on button "1 . 당신" at bounding box center [324, 134] width 147 height 35
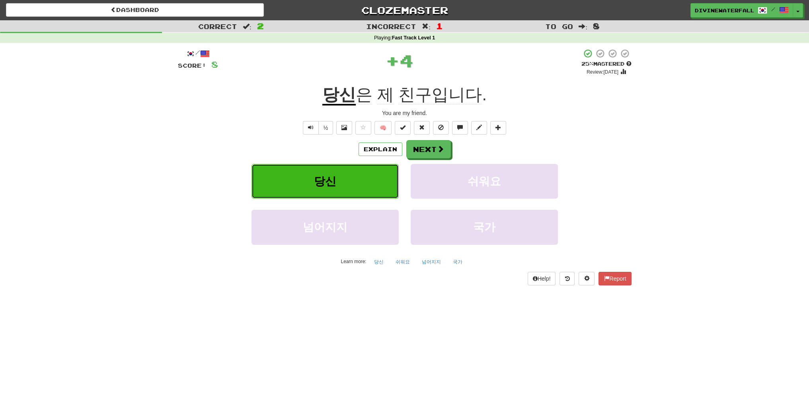
click at [333, 187] on button "당신" at bounding box center [324, 181] width 147 height 35
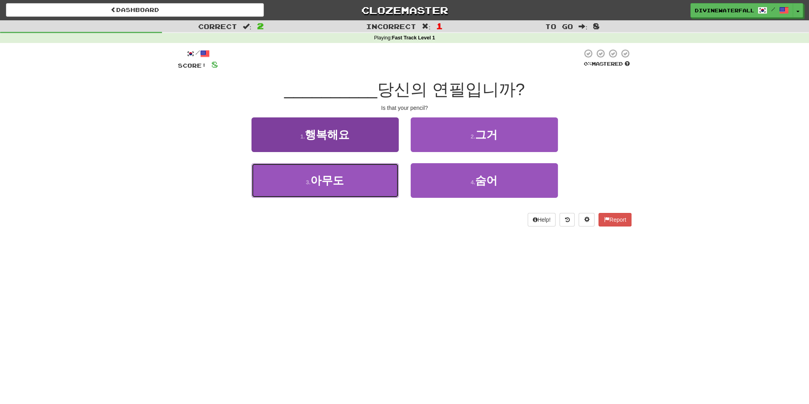
click at [343, 191] on button "3 . 아무도" at bounding box center [324, 180] width 147 height 35
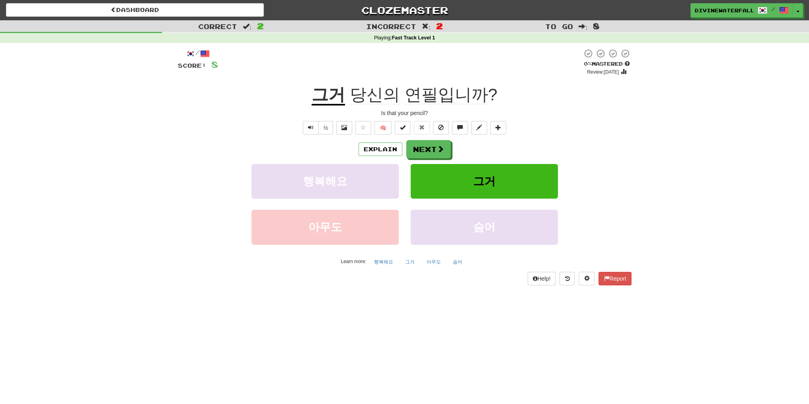
click at [316, 98] on div "그거 당신의 연필입니까 ?" at bounding box center [405, 95] width 454 height 22
drag, startPoint x: 350, startPoint y: 95, endPoint x: 329, endPoint y: 95, distance: 21.1
click at [329, 95] on div "그거 당신의 연필입니까 ?" at bounding box center [405, 95] width 454 height 22
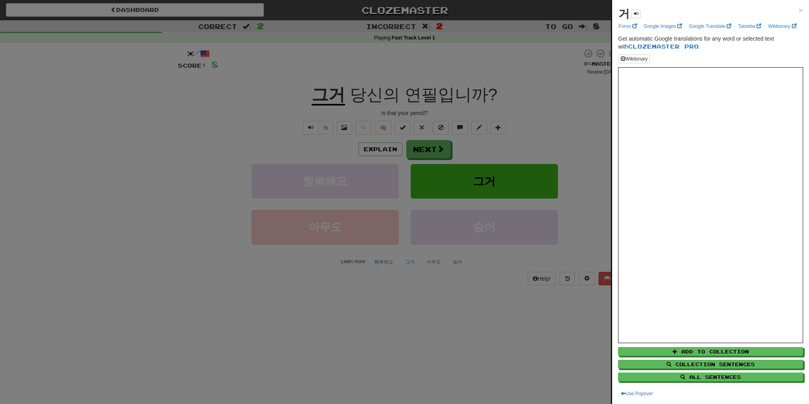
click at [439, 136] on div at bounding box center [404, 202] width 809 height 404
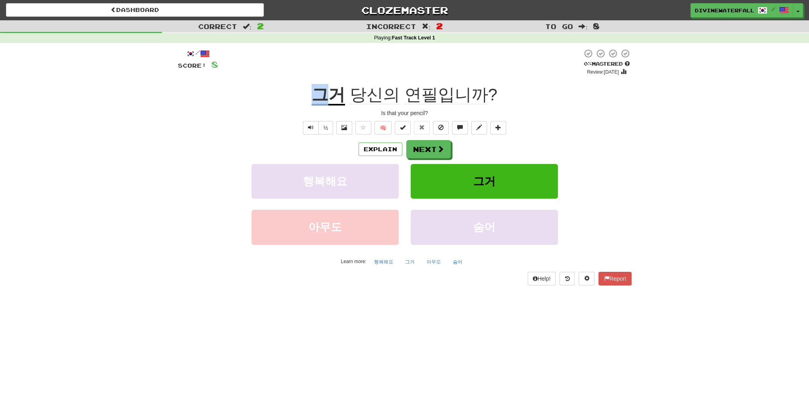
drag, startPoint x: 309, startPoint y: 93, endPoint x: 329, endPoint y: 93, distance: 20.3
click at [329, 93] on div "그거 당신의 연필입니까 ?" at bounding box center [405, 95] width 454 height 22
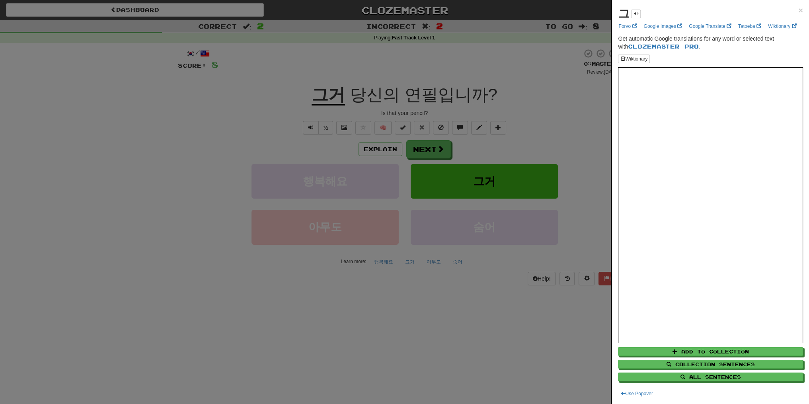
click at [479, 226] on div at bounding box center [404, 202] width 809 height 404
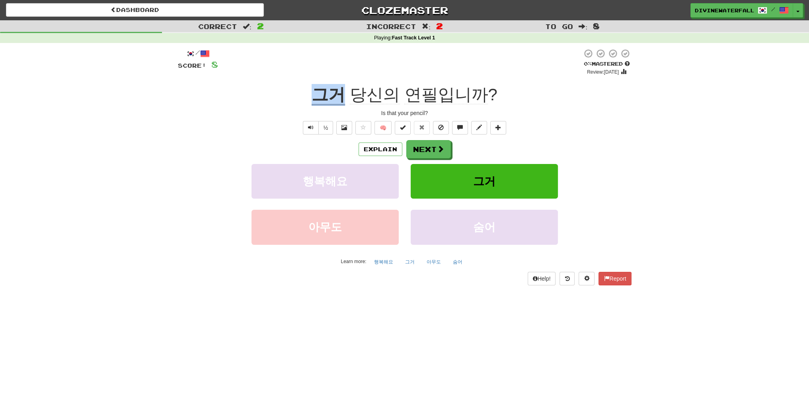
drag, startPoint x: 326, startPoint y: 94, endPoint x: 343, endPoint y: 93, distance: 17.1
click at [343, 93] on div "그거 당신의 연필입니까 ?" at bounding box center [405, 95] width 454 height 22
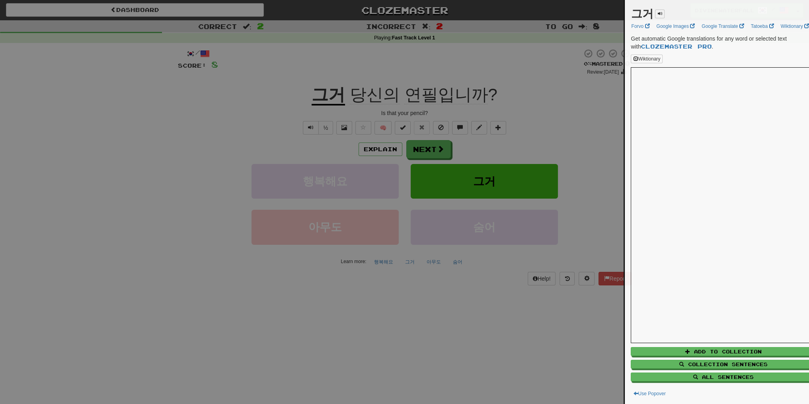
click at [304, 95] on div at bounding box center [404, 202] width 809 height 404
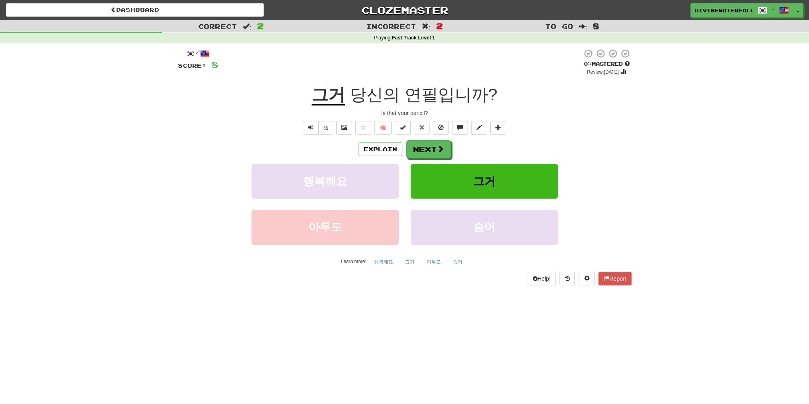
drag, startPoint x: 345, startPoint y: 95, endPoint x: 335, endPoint y: 105, distance: 14.1
click at [335, 105] on div "그거 당신의 연필입니까 ?" at bounding box center [405, 95] width 454 height 22
drag, startPoint x: 298, startPoint y: 96, endPoint x: 341, endPoint y: 96, distance: 43.4
click at [341, 96] on div "그거 당신의 연필입니까 ?" at bounding box center [405, 95] width 454 height 22
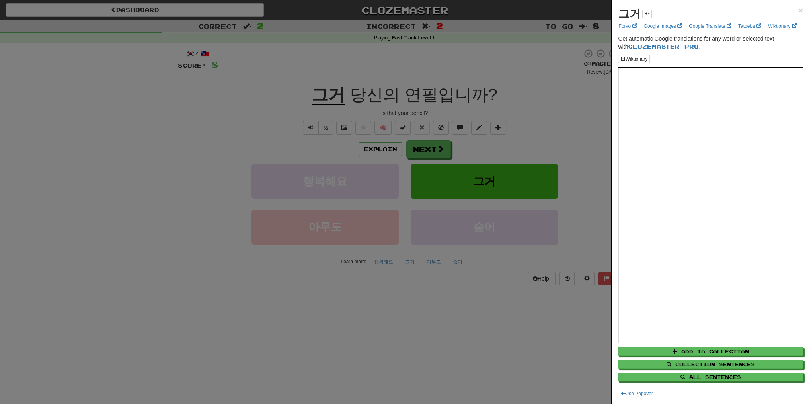
click at [631, 10] on strong "그거" at bounding box center [629, 14] width 22 height 12
click at [362, 111] on div at bounding box center [404, 202] width 809 height 404
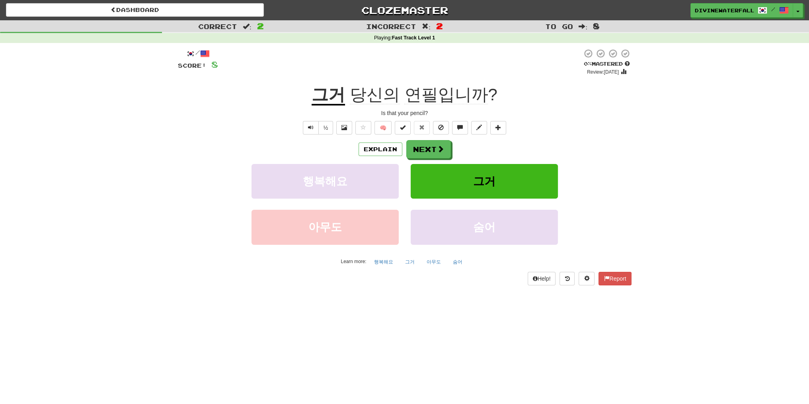
click at [356, 97] on span "당신의" at bounding box center [375, 94] width 50 height 19
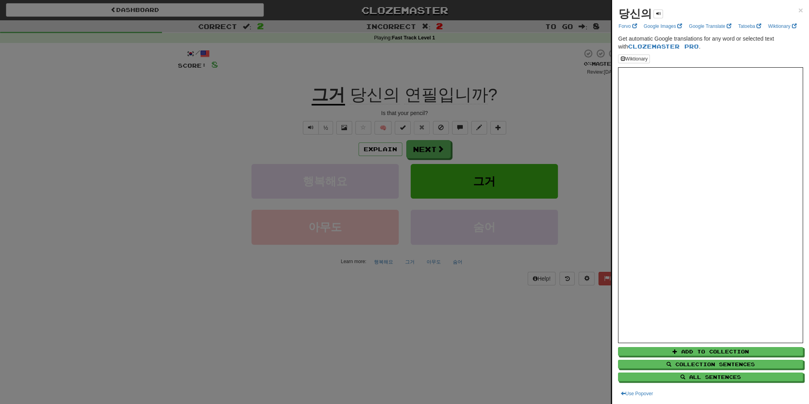
click at [394, 116] on div at bounding box center [404, 202] width 809 height 404
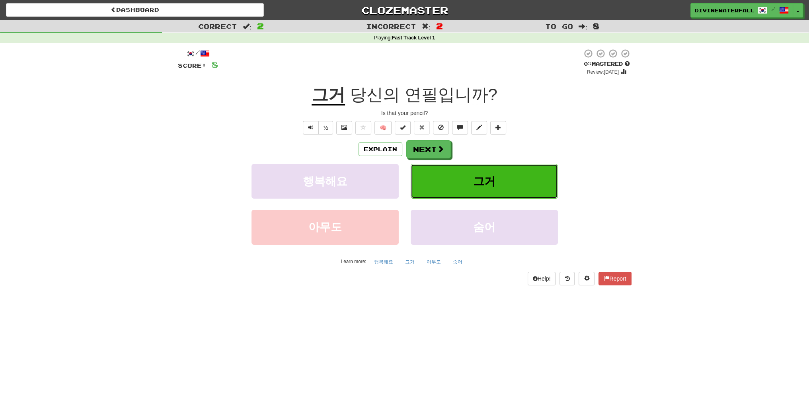
click at [480, 197] on button "그거" at bounding box center [484, 181] width 147 height 35
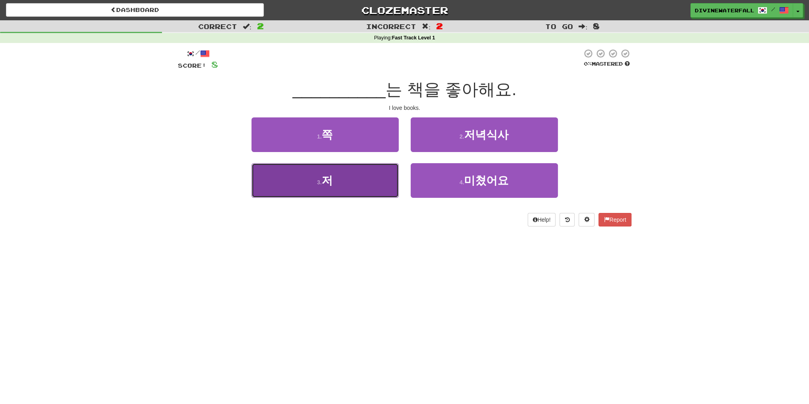
click at [365, 174] on button "3 . 저" at bounding box center [324, 180] width 147 height 35
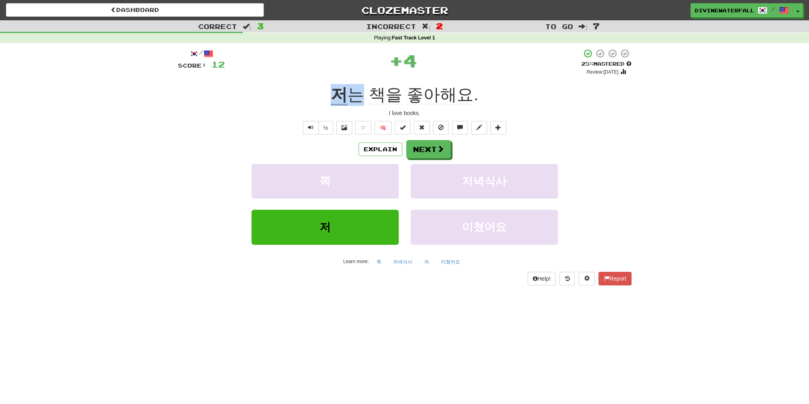
drag, startPoint x: 327, startPoint y: 106, endPoint x: 358, endPoint y: 101, distance: 31.7
click at [358, 101] on div "/ Score: 12 + 4 25 % Mastered Review: 2025-09-21 저 는 책을 좋아해요 . I love books. ½ …" at bounding box center [405, 167] width 454 height 236
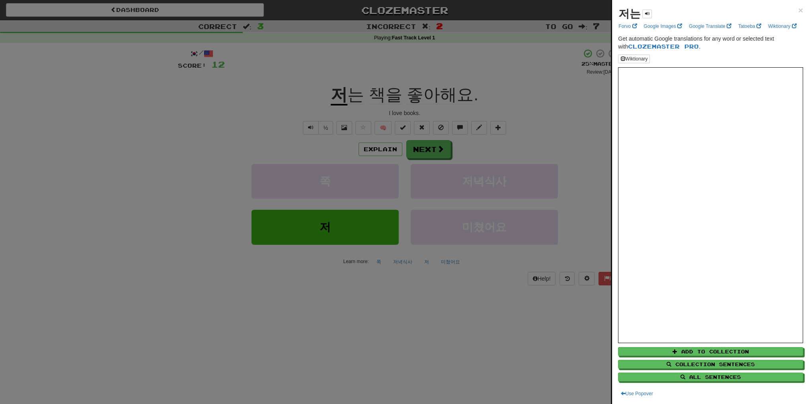
click at [626, 12] on strong "저는" at bounding box center [629, 14] width 22 height 12
click at [427, 86] on div at bounding box center [404, 202] width 809 height 404
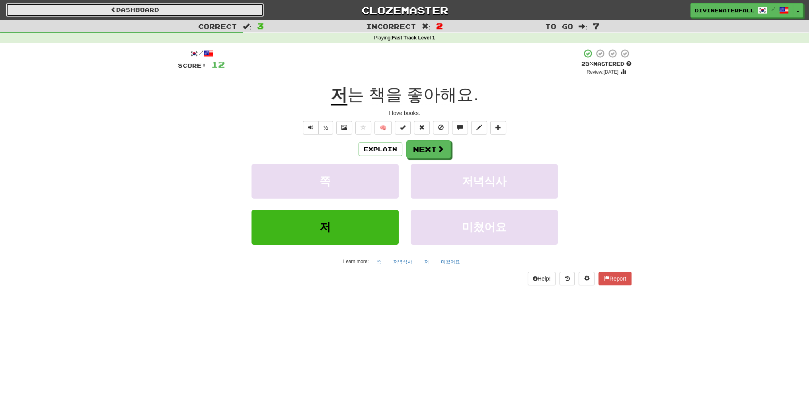
click at [238, 12] on link "Dashboard" at bounding box center [135, 10] width 258 height 14
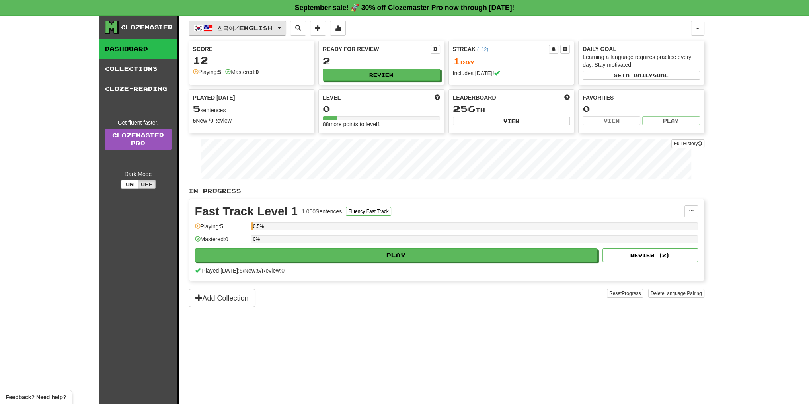
click at [243, 27] on span "한국어 / English" at bounding box center [245, 28] width 55 height 7
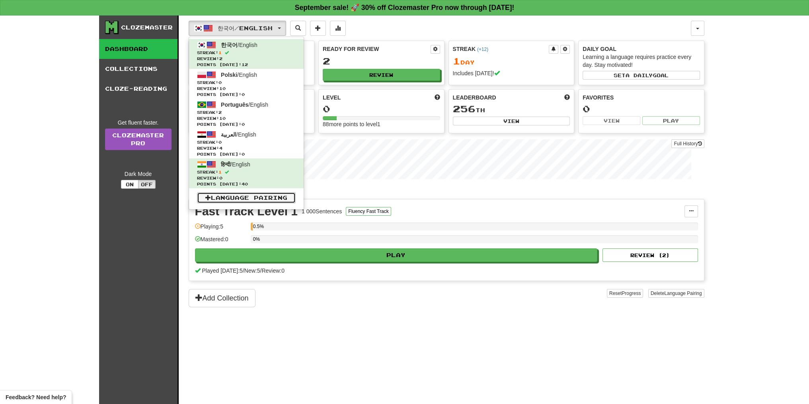
click at [259, 201] on link "Language Pairing" at bounding box center [246, 197] width 99 height 11
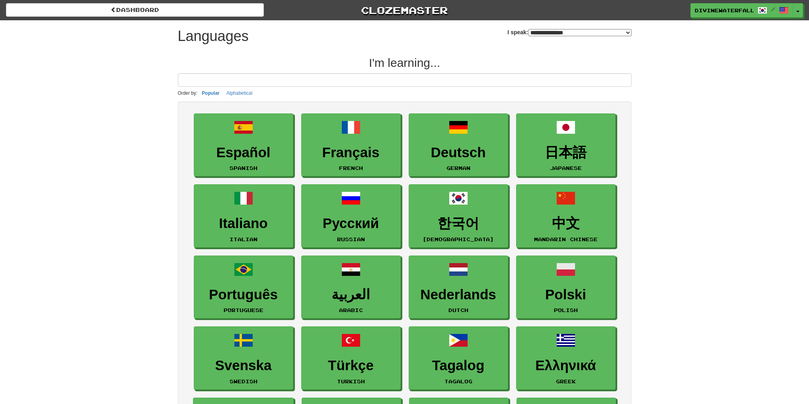
select select "*******"
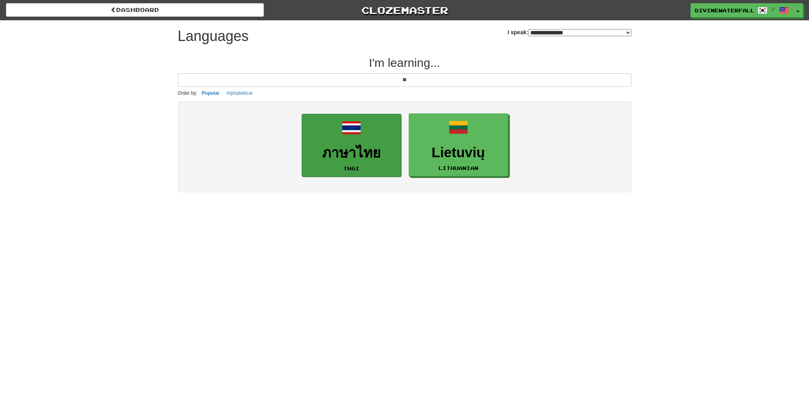
type input "**"
click at [372, 161] on link "ภาษาไทย Thai" at bounding box center [351, 145] width 99 height 63
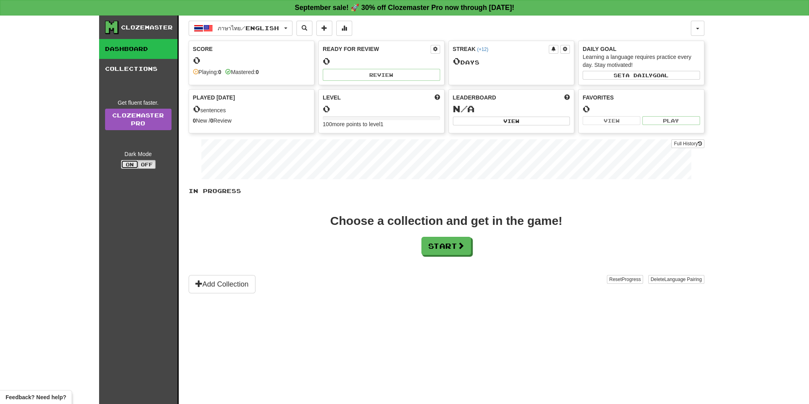
click at [132, 162] on button "On" at bounding box center [130, 164] width 18 height 9
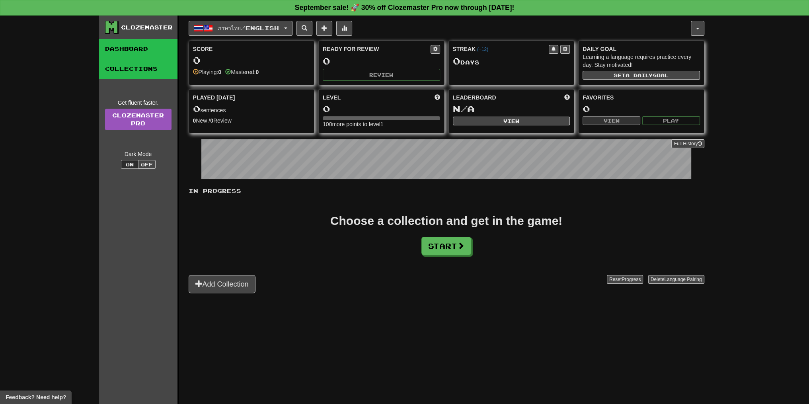
click at [124, 70] on link "Collections" at bounding box center [138, 69] width 78 height 20
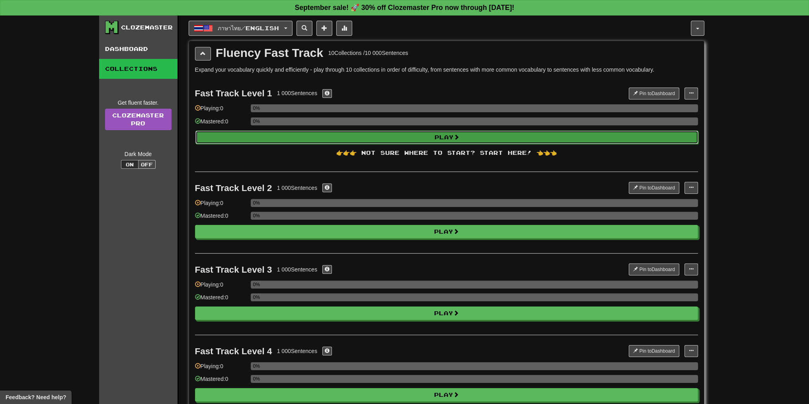
click at [321, 130] on button "Play" at bounding box center [446, 137] width 503 height 14
select select "**"
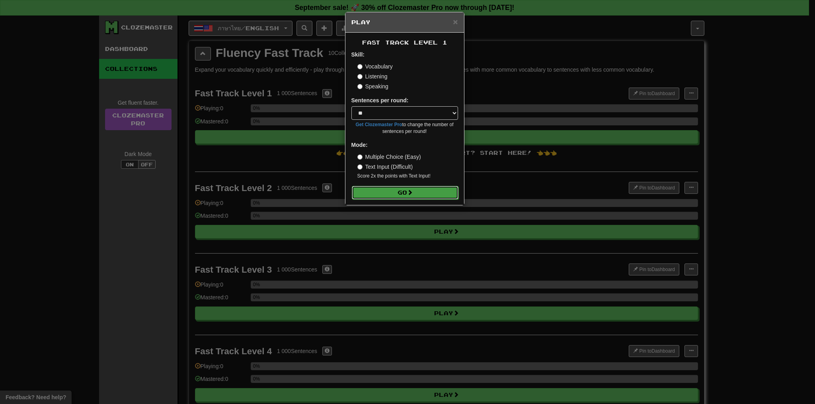
click at [422, 199] on button "Go" at bounding box center [405, 193] width 107 height 14
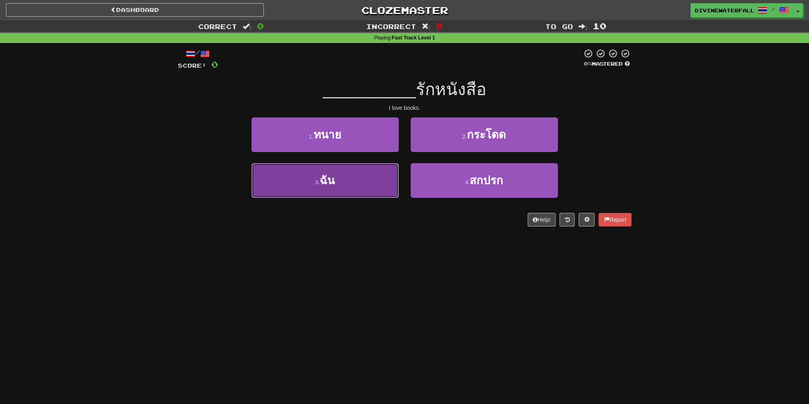
click at [347, 185] on button "3 . ฉัน" at bounding box center [324, 180] width 147 height 35
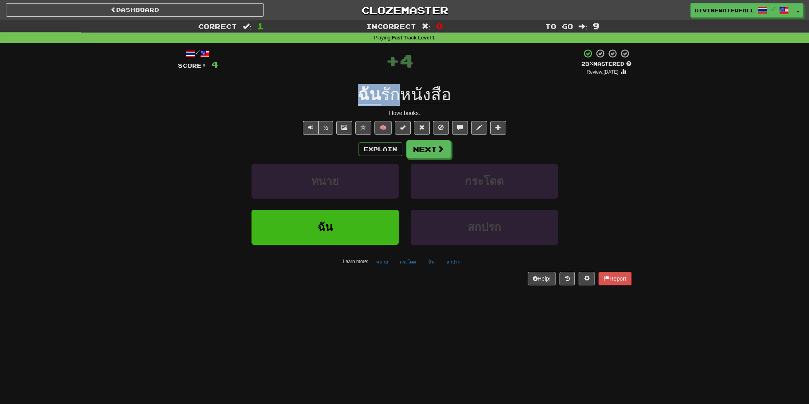
drag, startPoint x: 344, startPoint y: 100, endPoint x: 399, endPoint y: 100, distance: 54.5
click at [399, 100] on div "ฉัน รักหนังสือ" at bounding box center [405, 95] width 454 height 22
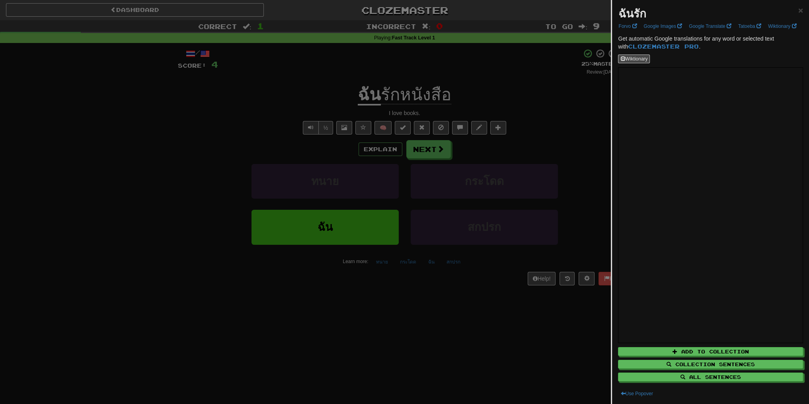
click at [374, 110] on div at bounding box center [404, 202] width 809 height 404
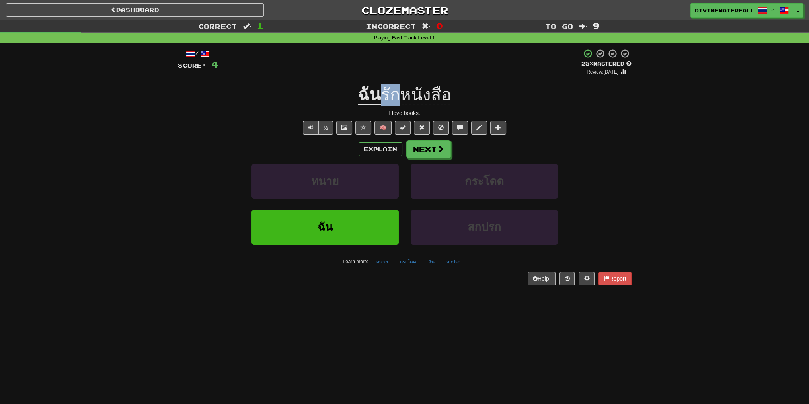
drag, startPoint x: 388, startPoint y: 102, endPoint x: 397, endPoint y: 101, distance: 9.6
click at [397, 101] on span "รักหนังสือ" at bounding box center [416, 94] width 70 height 19
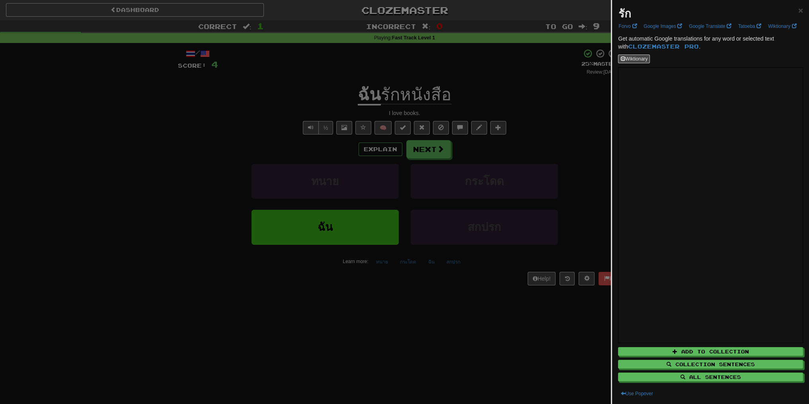
click at [390, 176] on div at bounding box center [404, 202] width 809 height 404
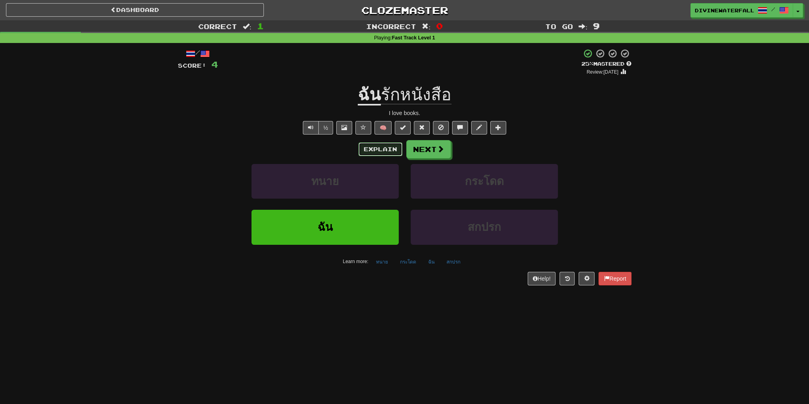
click at [377, 148] on button "Explain" at bounding box center [380, 149] width 44 height 14
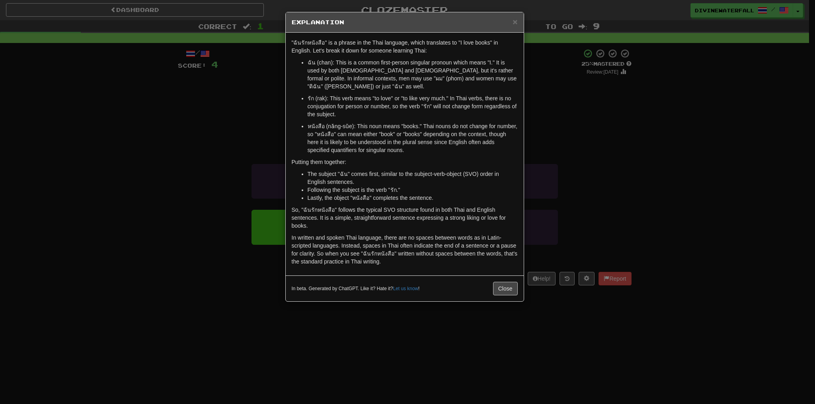
click at [547, 152] on div "× Explanation "ฉันรักหนังสือ" is a phrase in the Thai language, which translate…" at bounding box center [407, 202] width 815 height 404
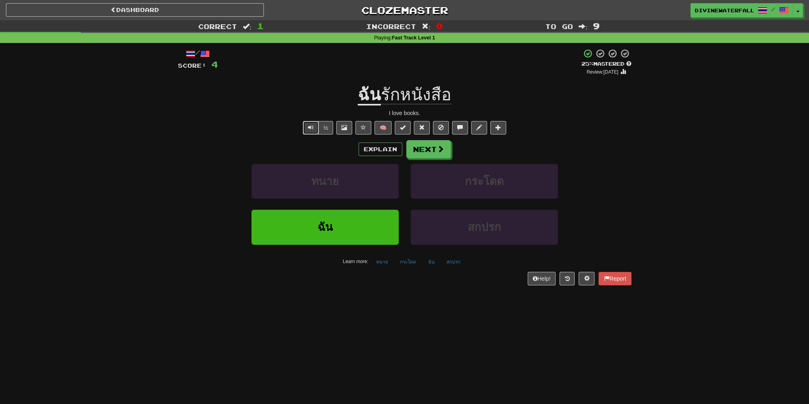
click at [303, 133] on button "Text-to-speech controls" at bounding box center [311, 128] width 16 height 14
click at [305, 130] on button "Text-to-speech controls" at bounding box center [311, 128] width 16 height 14
click at [309, 125] on span "Text-to-speech controls" at bounding box center [311, 128] width 6 height 6
click at [510, 196] on button "กระโดด" at bounding box center [484, 181] width 147 height 35
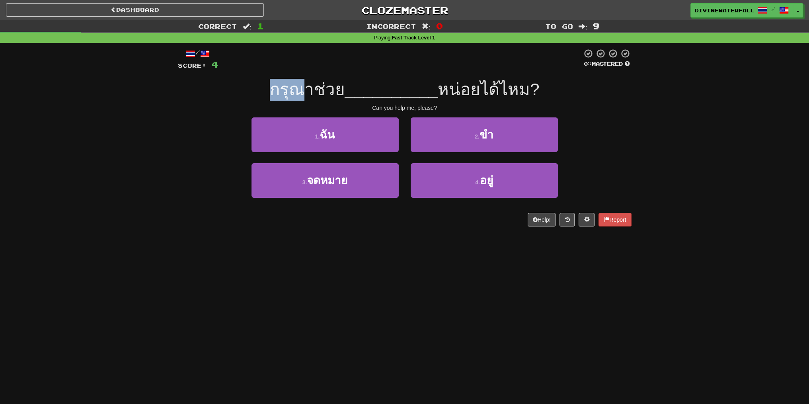
drag, startPoint x: 269, startPoint y: 90, endPoint x: 309, endPoint y: 92, distance: 39.4
click at [309, 92] on div "กรุณาช่วย __________ หน่อยได้ไหม?" at bounding box center [405, 90] width 454 height 22
click at [391, 85] on span "__________" at bounding box center [391, 89] width 93 height 19
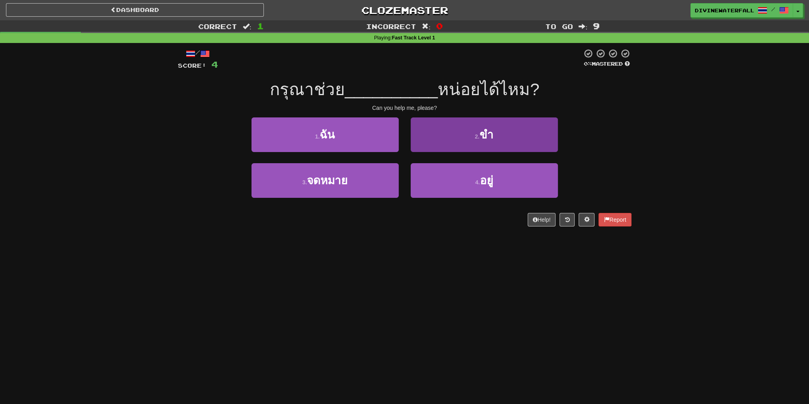
drag, startPoint x: 462, startPoint y: 154, endPoint x: 464, endPoint y: 149, distance: 4.5
click at [463, 150] on div "2 . ขำ" at bounding box center [484, 140] width 159 height 46
click at [464, 134] on button "2 . ขำ" at bounding box center [484, 134] width 147 height 35
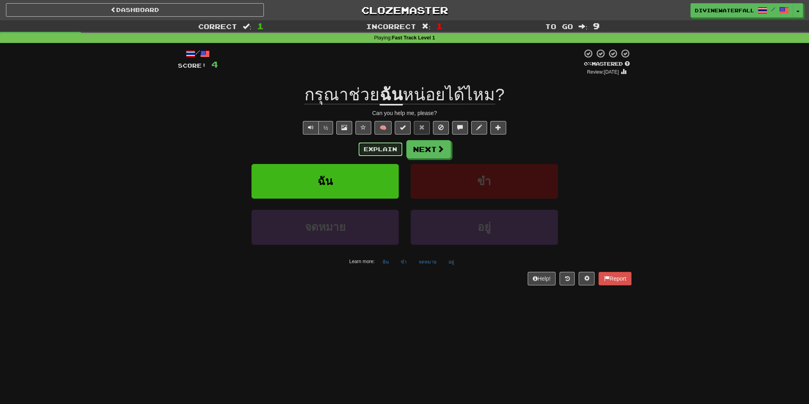
click at [376, 151] on button "Explain" at bounding box center [380, 149] width 44 height 14
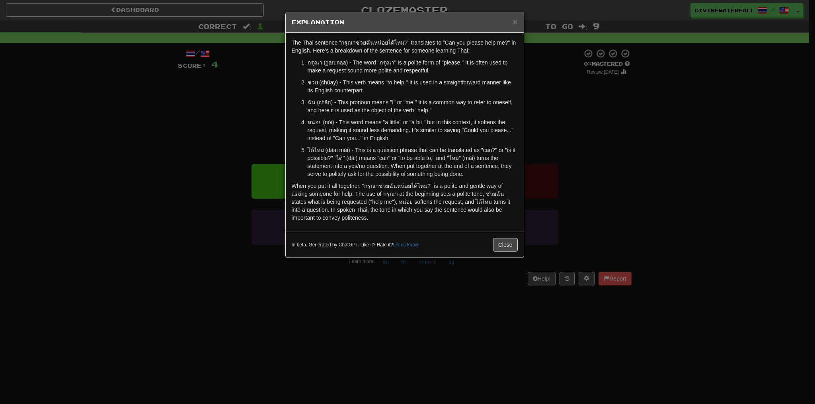
click at [554, 151] on div "× Explanation The Thai sentence "กรุณาช่วยฉันหน่อยได้ไหม?" translates to "Can y…" at bounding box center [407, 202] width 815 height 404
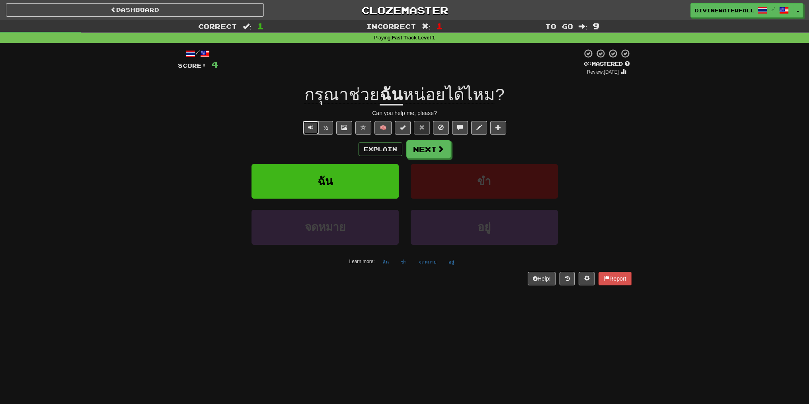
click at [315, 127] on button "Text-to-speech controls" at bounding box center [311, 128] width 16 height 14
click at [472, 173] on button "ขำ" at bounding box center [484, 181] width 147 height 35
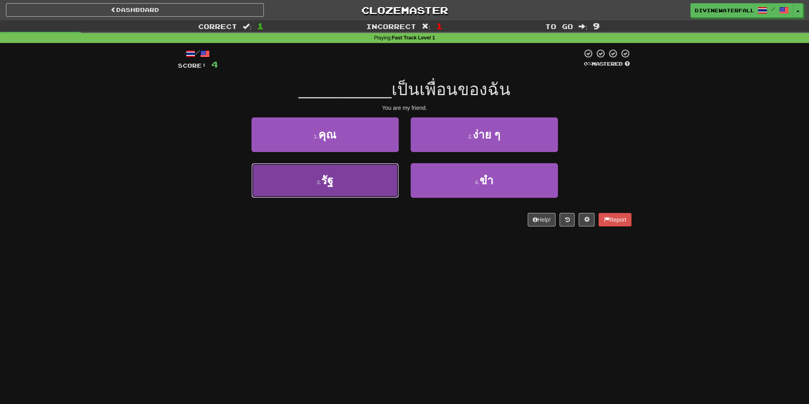
click at [374, 190] on button "3 . รัฐ" at bounding box center [324, 180] width 147 height 35
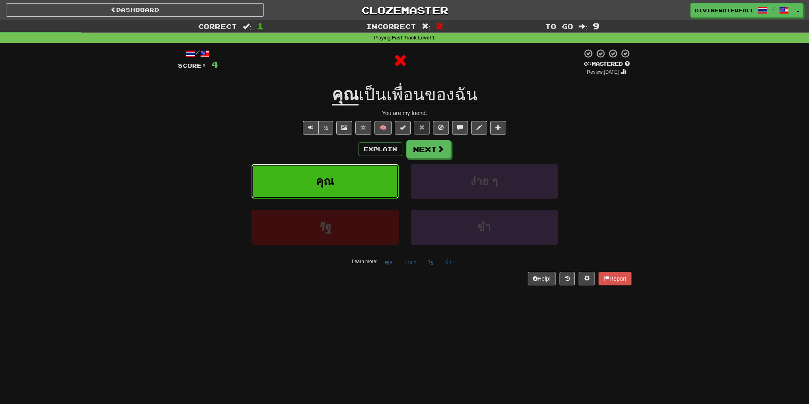
click at [365, 187] on button "คุณ" at bounding box center [324, 181] width 147 height 35
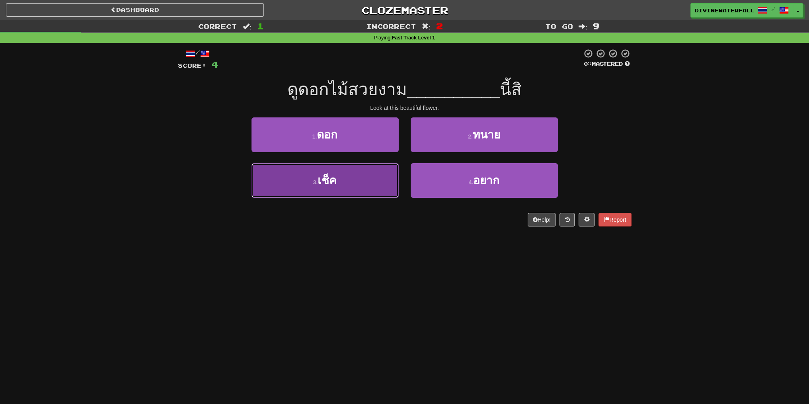
click at [350, 183] on button "3 . เช็ค" at bounding box center [324, 180] width 147 height 35
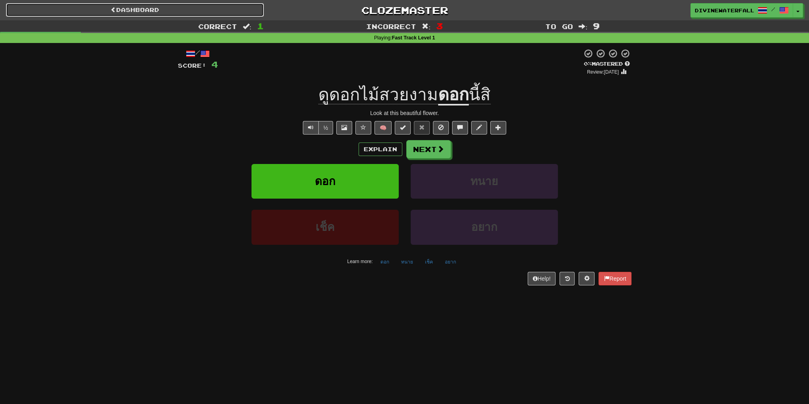
click at [205, 11] on link "Dashboard" at bounding box center [135, 10] width 258 height 14
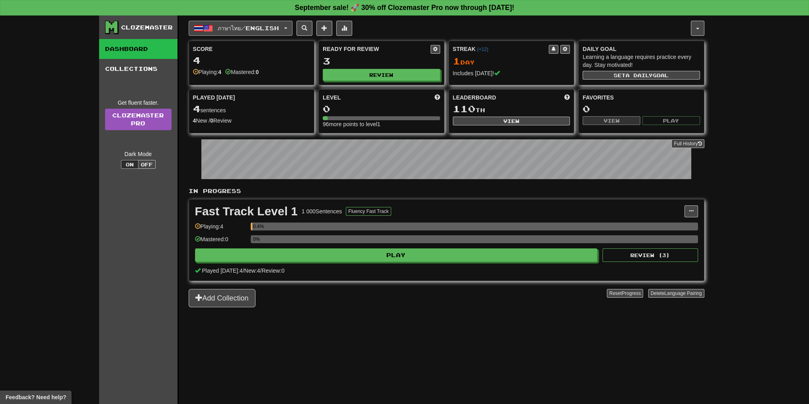
click at [256, 22] on button "ภาษาไทย / English" at bounding box center [241, 28] width 104 height 15
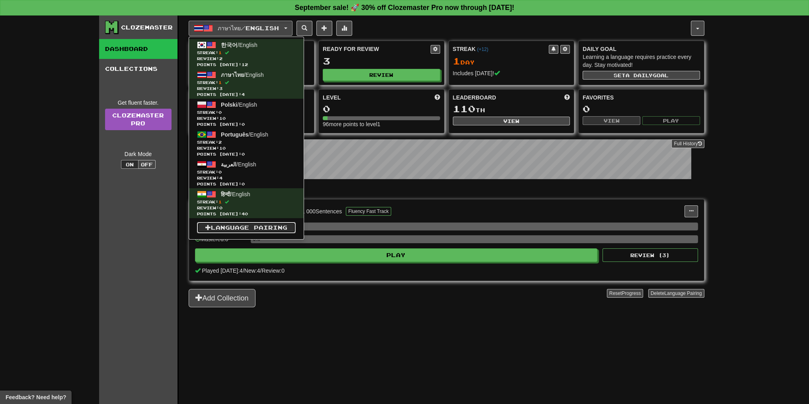
click at [257, 226] on link "Language Pairing" at bounding box center [246, 227] width 99 height 11
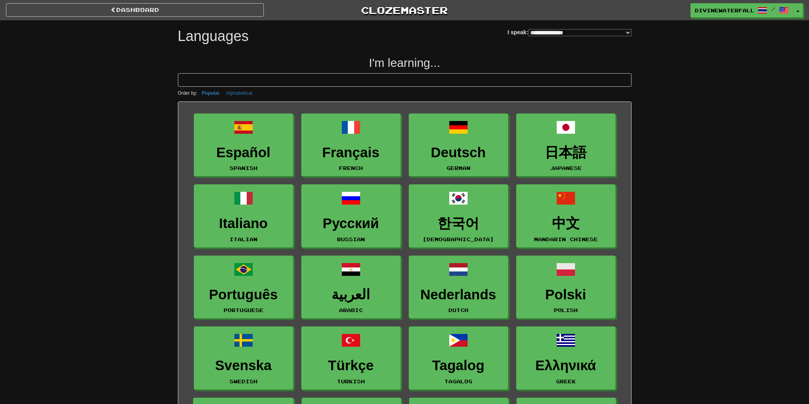
select select "*******"
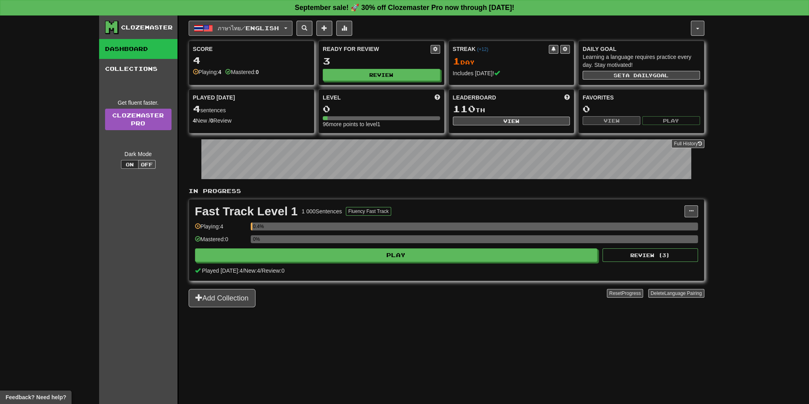
click at [220, 27] on span "ภาษาไทย / English" at bounding box center [248, 28] width 61 height 7
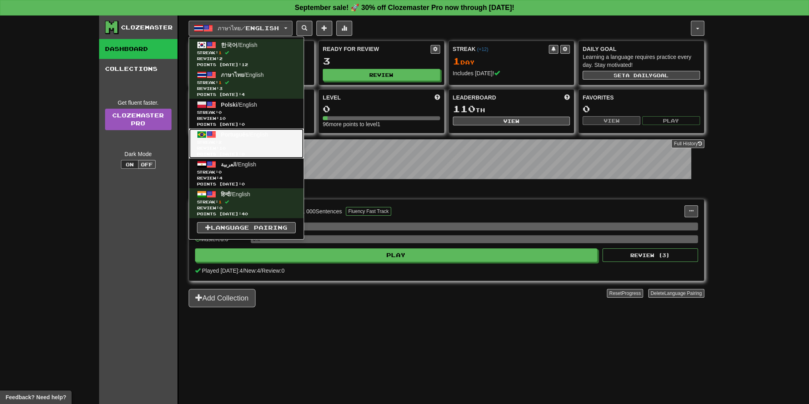
click at [248, 132] on span "Português" at bounding box center [234, 134] width 27 height 6
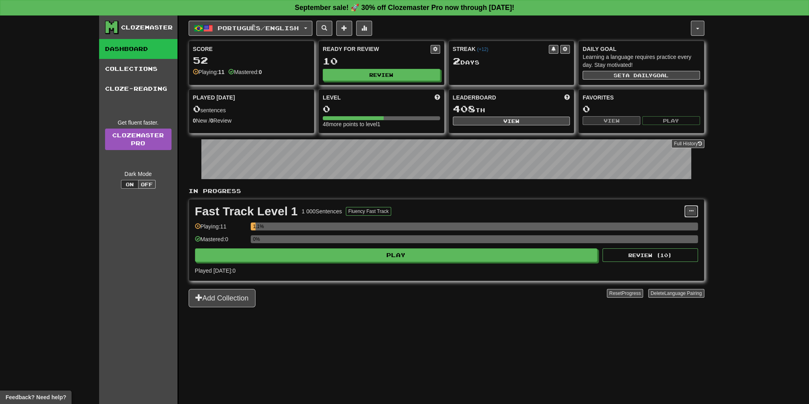
click at [691, 208] on span at bounding box center [691, 210] width 5 height 5
click at [675, 230] on ul "Manage Sentences Unpin from Dashboard" at bounding box center [655, 234] width 83 height 33
click at [672, 227] on div "1.1%" at bounding box center [474, 226] width 447 height 8
click at [684, 215] on button at bounding box center [691, 211] width 14 height 12
click at [663, 228] on link "Manage Sentences" at bounding box center [656, 225] width 82 height 10
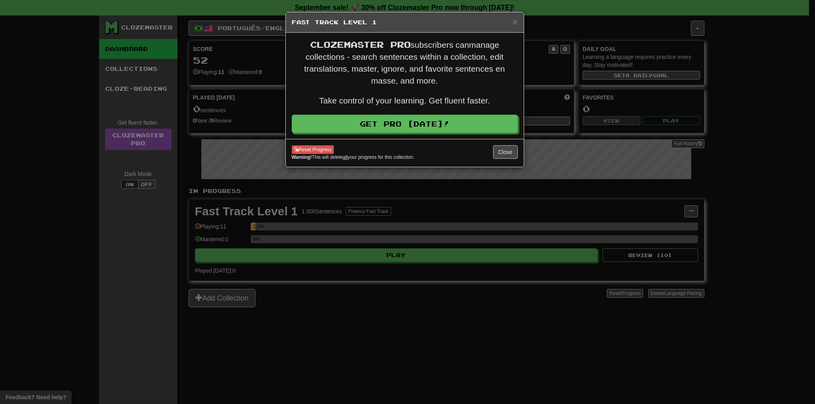
click at [423, 175] on div "× Fast Track Level 1 Clozemaster Pro subscribers can manage collections - searc…" at bounding box center [407, 202] width 815 height 404
click at [507, 147] on button "Close" at bounding box center [505, 152] width 25 height 14
